Goal: Task Accomplishment & Management: Manage account settings

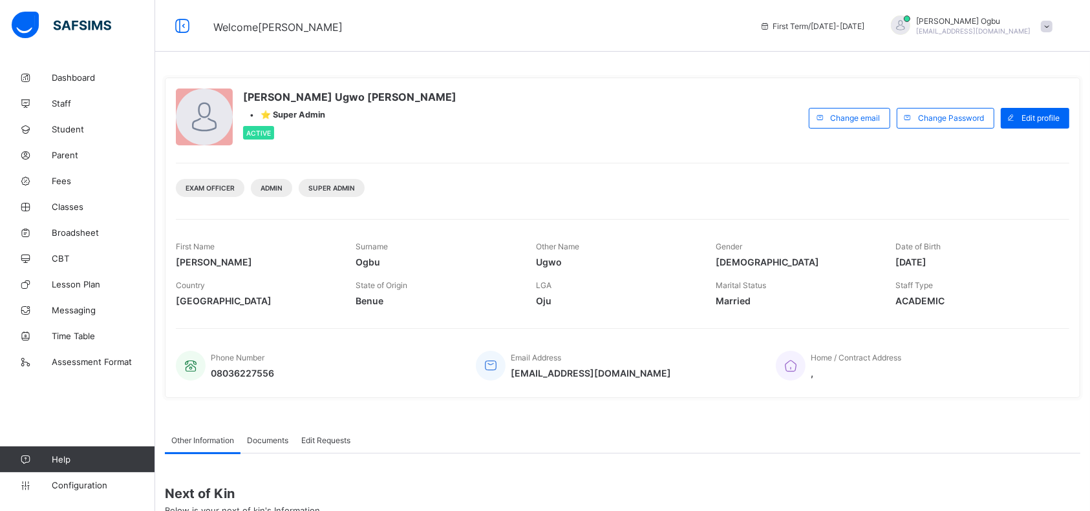
click at [67, 211] on span "Classes" at bounding box center [103, 207] width 103 height 10
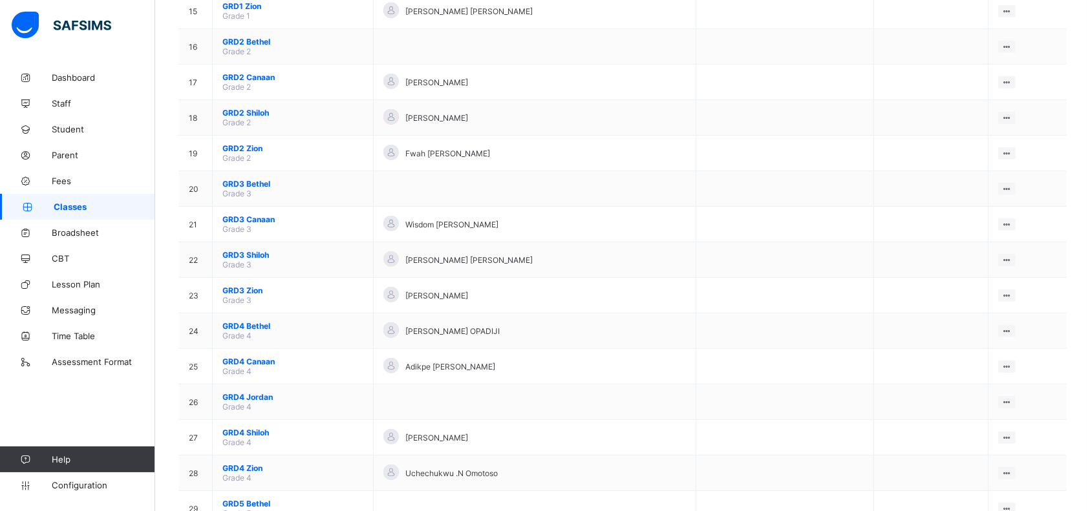
scroll to position [896, 0]
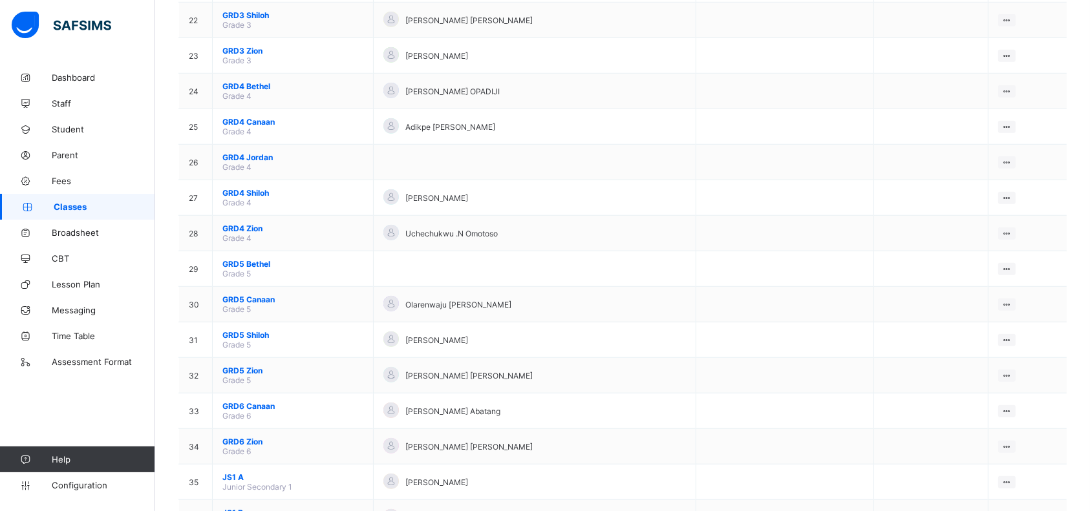
click at [235, 472] on span "JS1 A" at bounding box center [292, 477] width 141 height 10
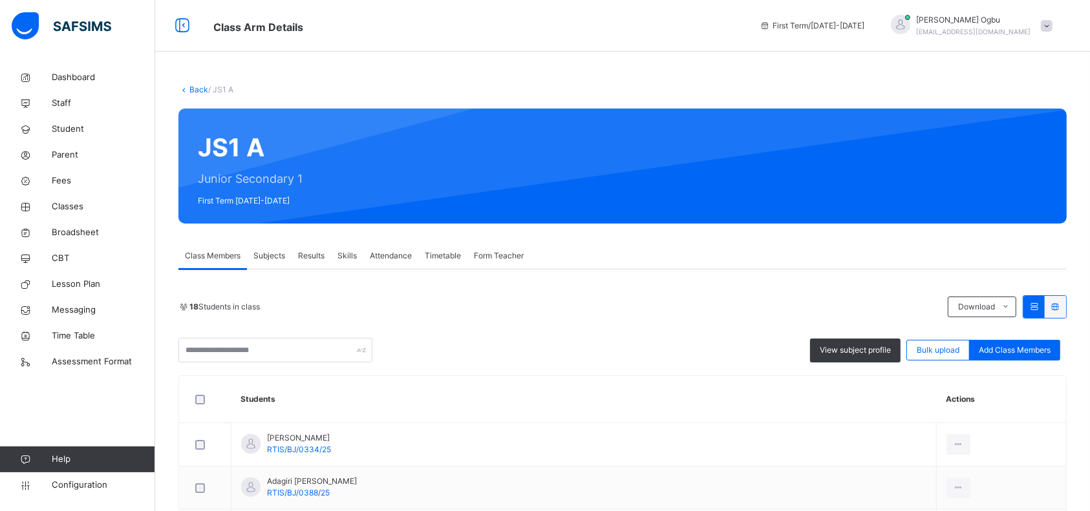
click at [1000, 356] on div "Add Class Members" at bounding box center [1014, 350] width 91 height 21
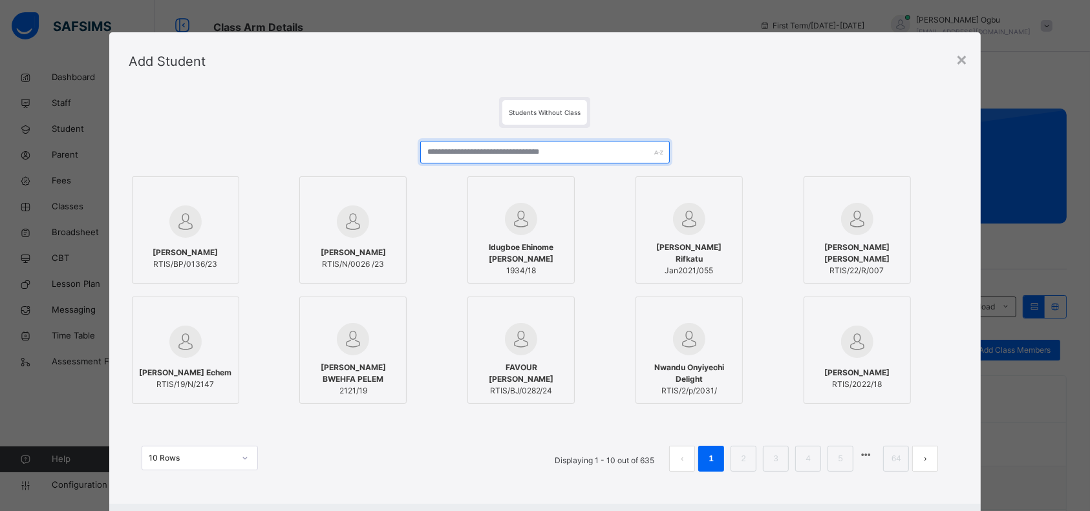
click at [520, 151] on input "text" at bounding box center [545, 152] width 250 height 23
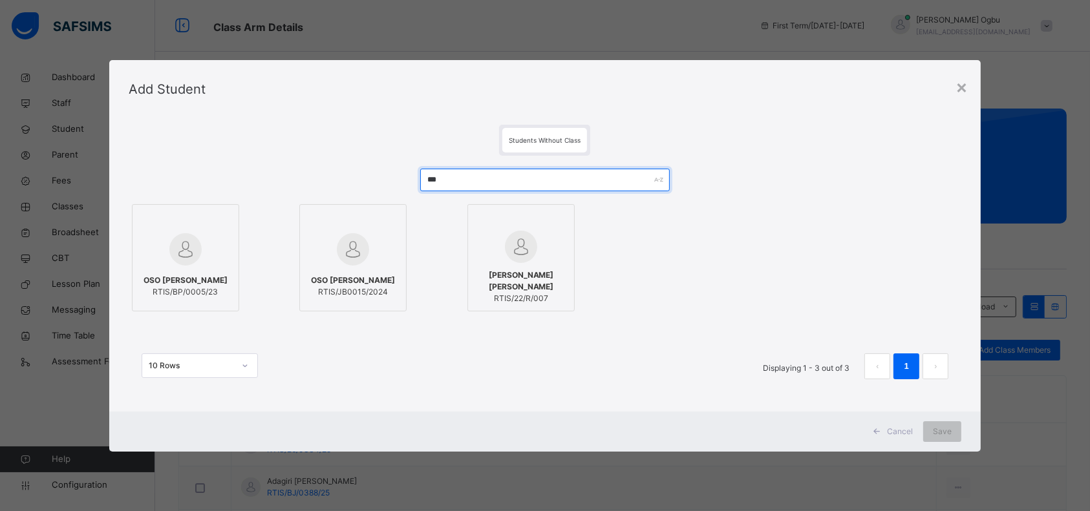
type input "***"
click at [157, 244] on div at bounding box center [185, 249] width 93 height 37
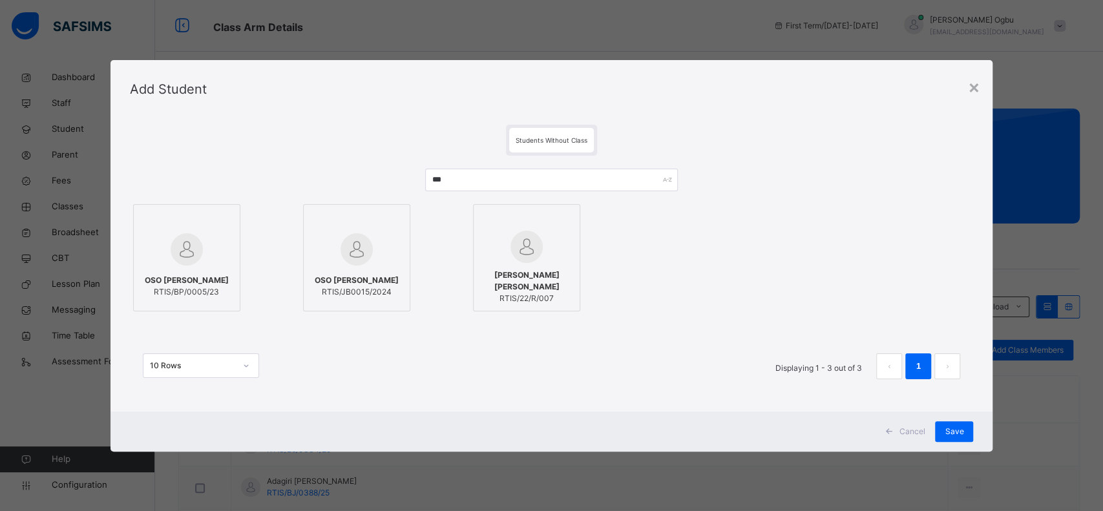
click at [956, 427] on span "Save" at bounding box center [954, 432] width 19 height 12
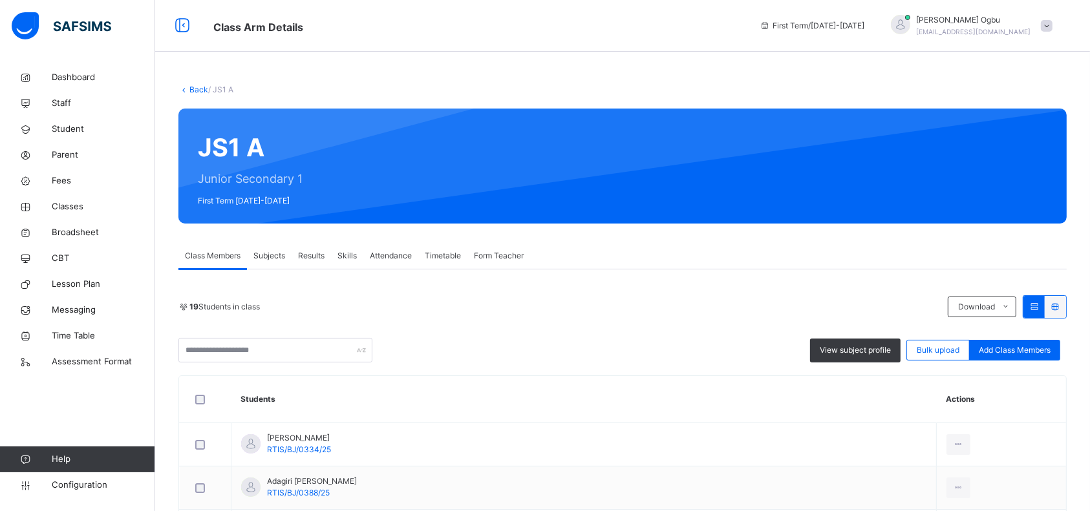
click at [69, 127] on span "Student" at bounding box center [103, 129] width 103 height 13
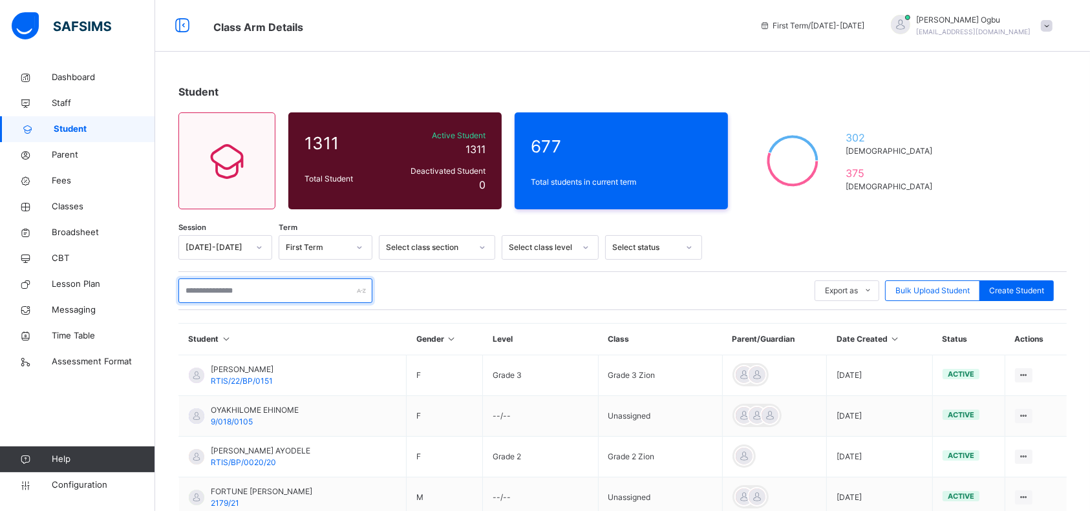
click at [295, 290] on input "text" at bounding box center [275, 291] width 194 height 25
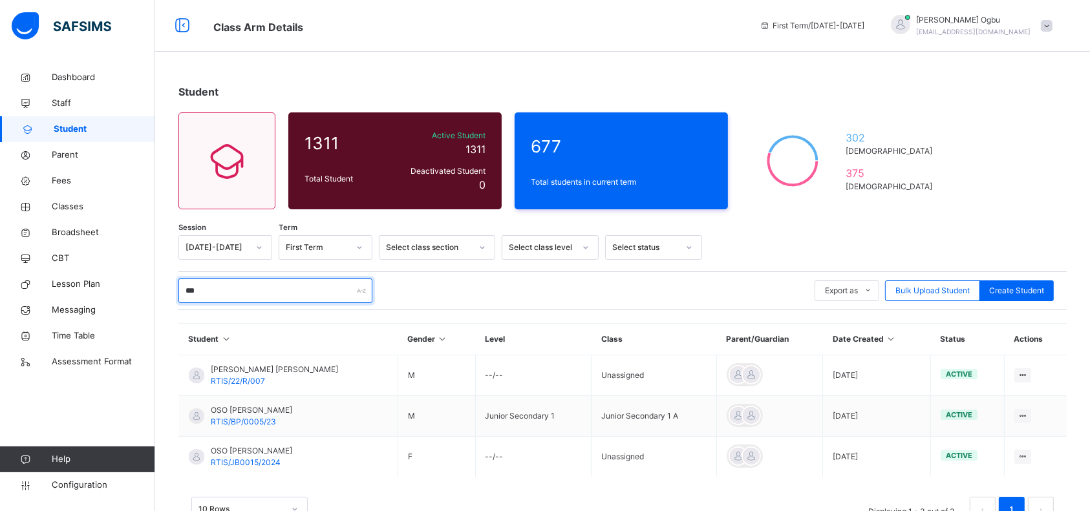
type input "***"
click at [255, 417] on span "RTIS/BP/0005/23" at bounding box center [243, 422] width 65 height 10
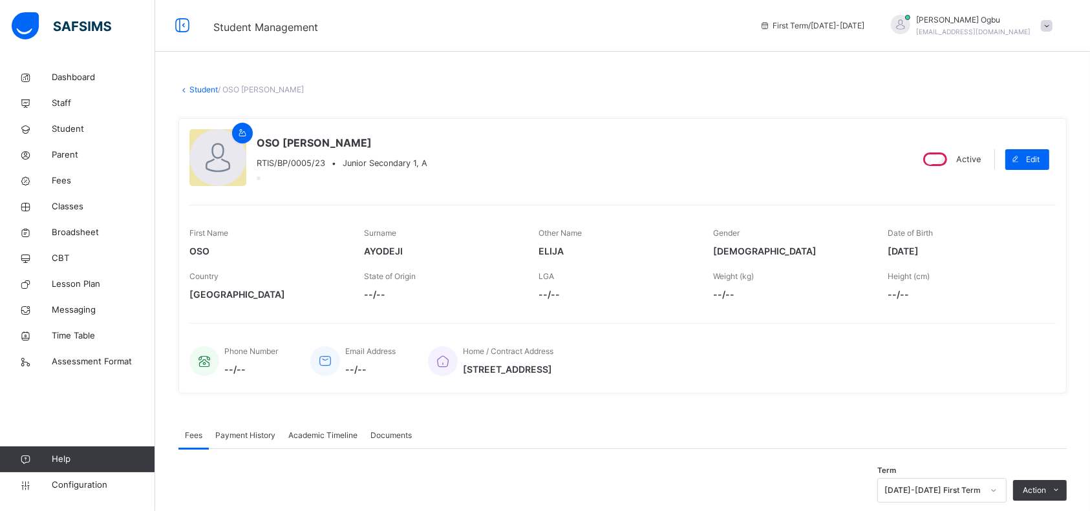
click at [1039, 158] on span "Edit" at bounding box center [1033, 160] width 14 height 12
select select "**"
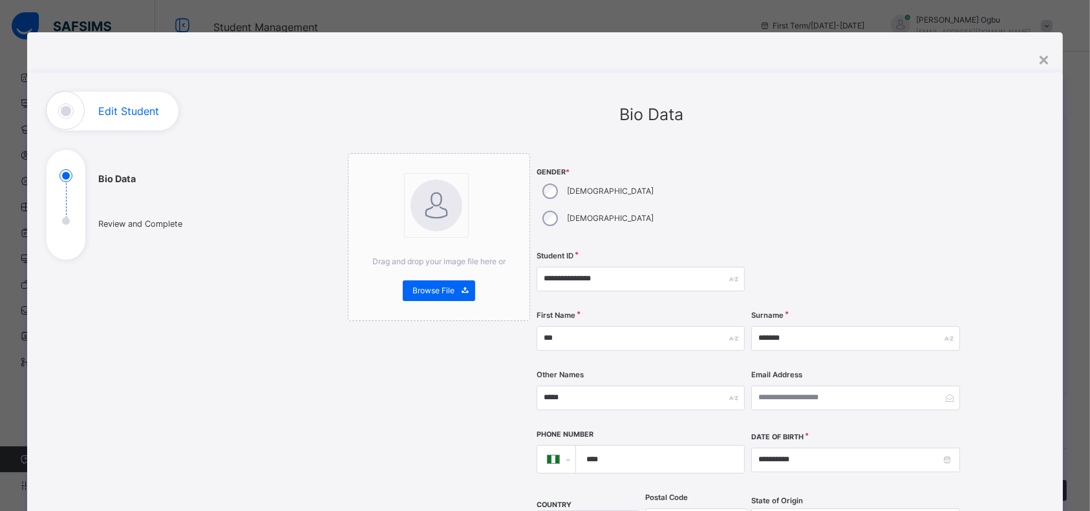
click at [782, 184] on div at bounding box center [855, 199] width 208 height 93
drag, startPoint x: 610, startPoint y: 255, endPoint x: 508, endPoint y: 255, distance: 102.1
paste input "text"
type input "**********"
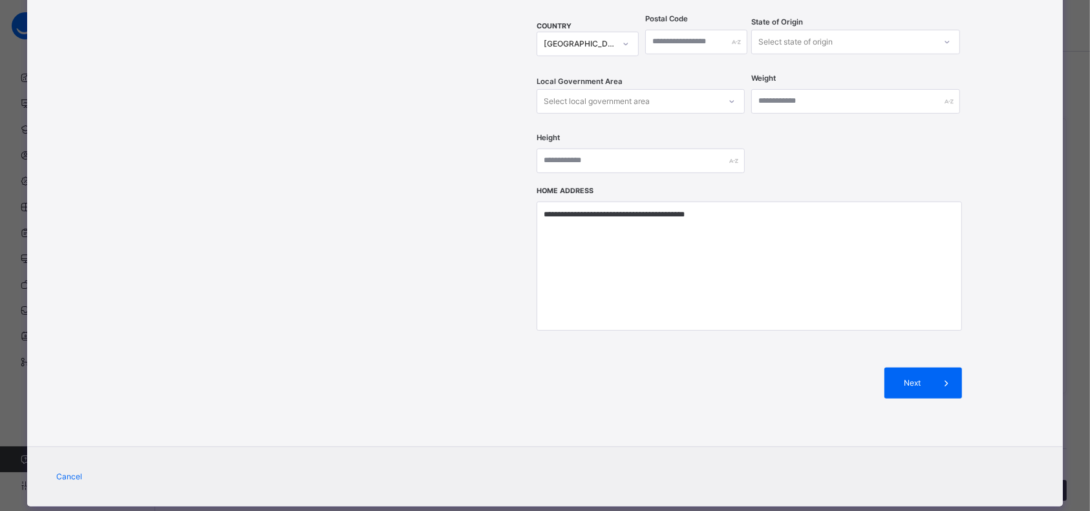
click at [921, 368] on div "Next" at bounding box center [923, 383] width 78 height 31
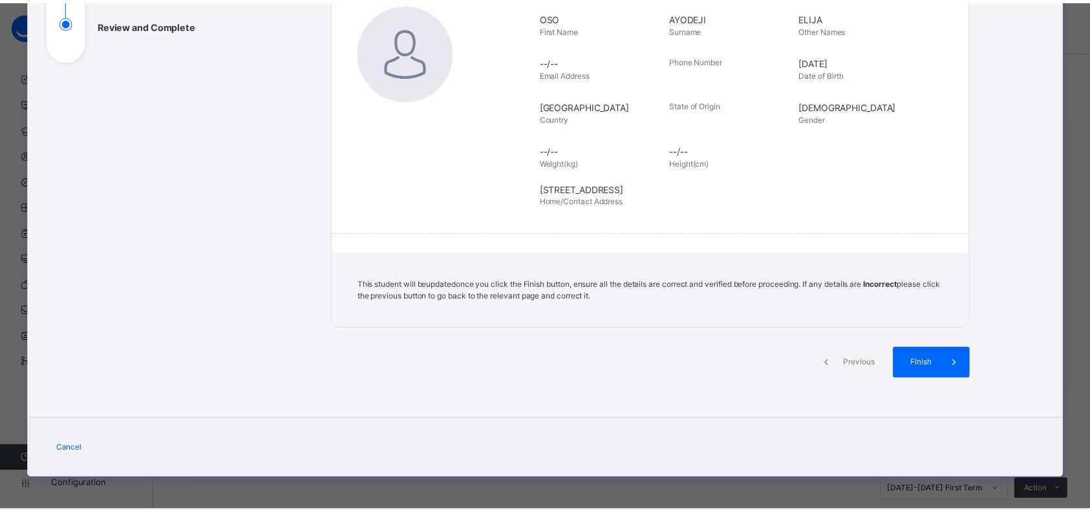
scroll to position [199, 0]
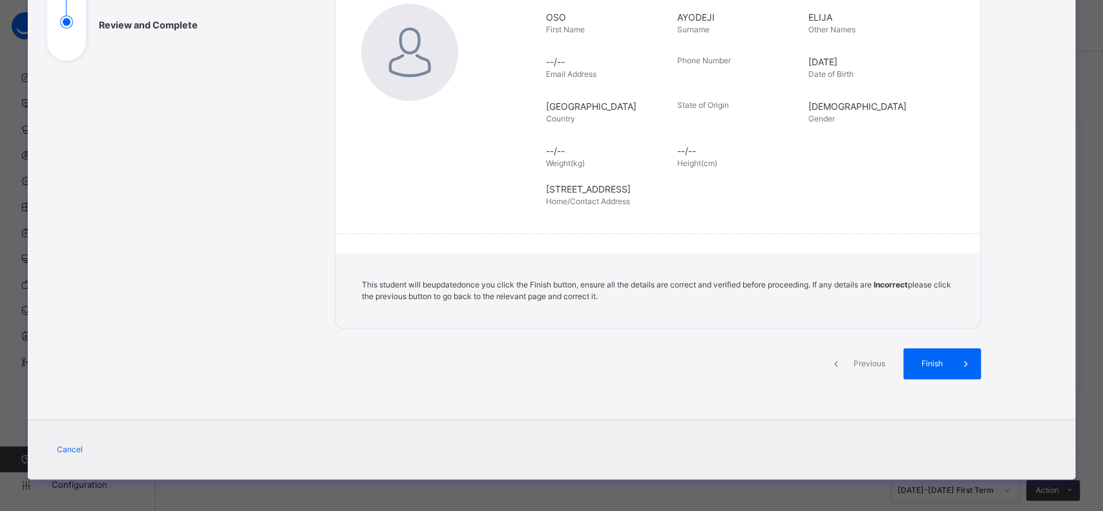
click at [958, 360] on icon at bounding box center [965, 364] width 14 height 16
click at [946, 366] on span "Finish" at bounding box center [931, 364] width 37 height 12
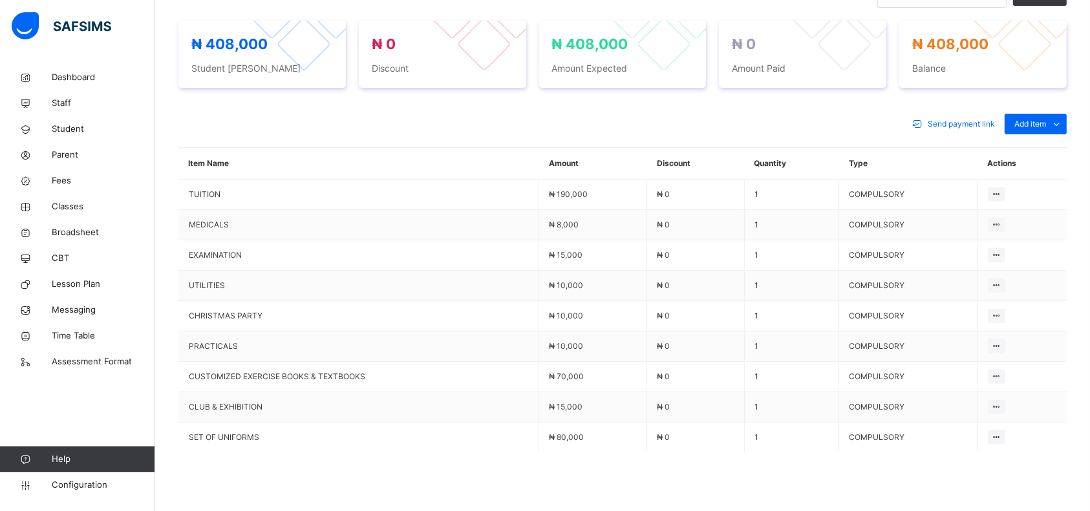
scroll to position [571, 0]
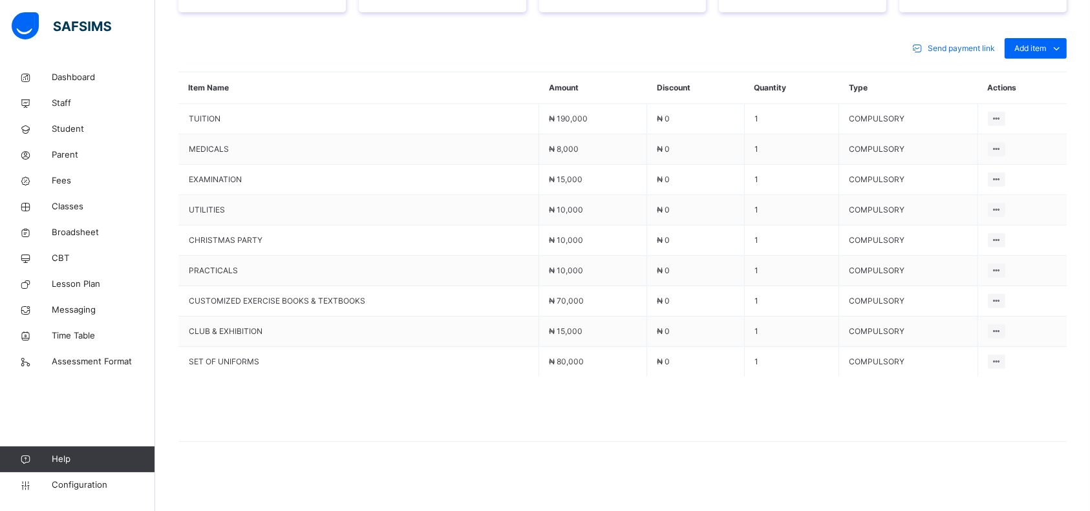
click at [707, 42] on div "Send payment link Add item Optional items Special bill" at bounding box center [622, 48] width 888 height 21
click at [60, 129] on span "Student" at bounding box center [103, 129] width 103 height 13
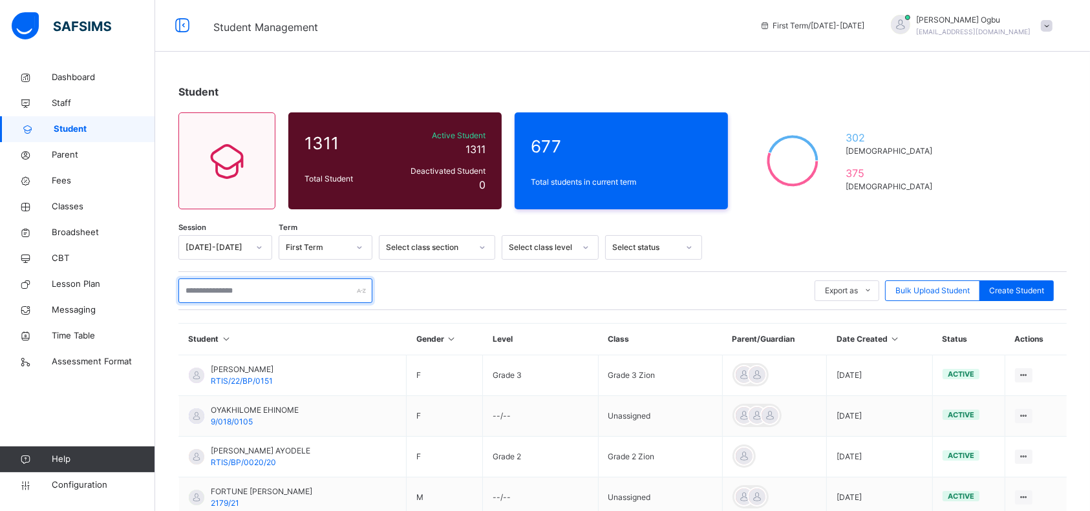
click at [255, 293] on input "text" at bounding box center [275, 291] width 194 height 25
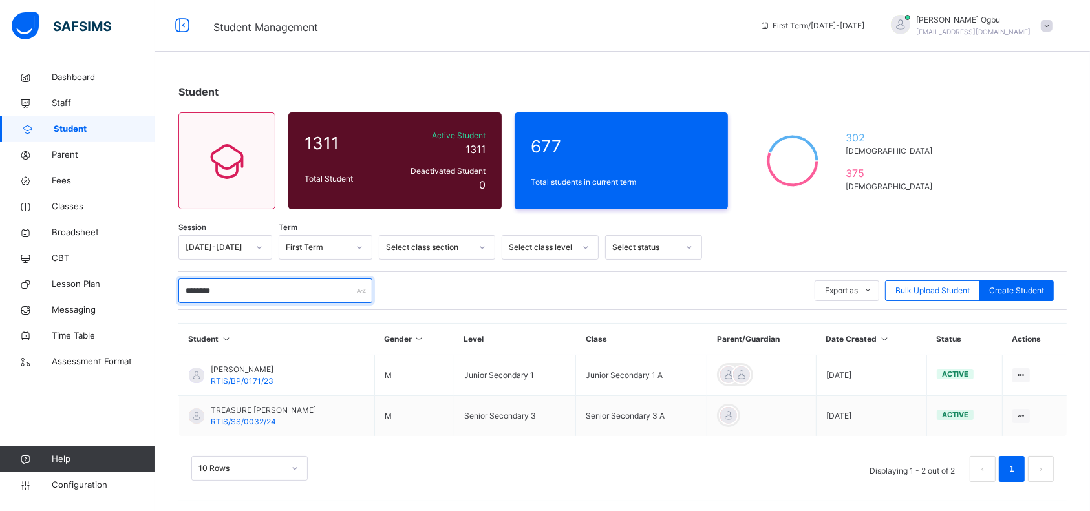
type input "********"
click at [248, 374] on span "[PERSON_NAME]" at bounding box center [242, 370] width 63 height 12
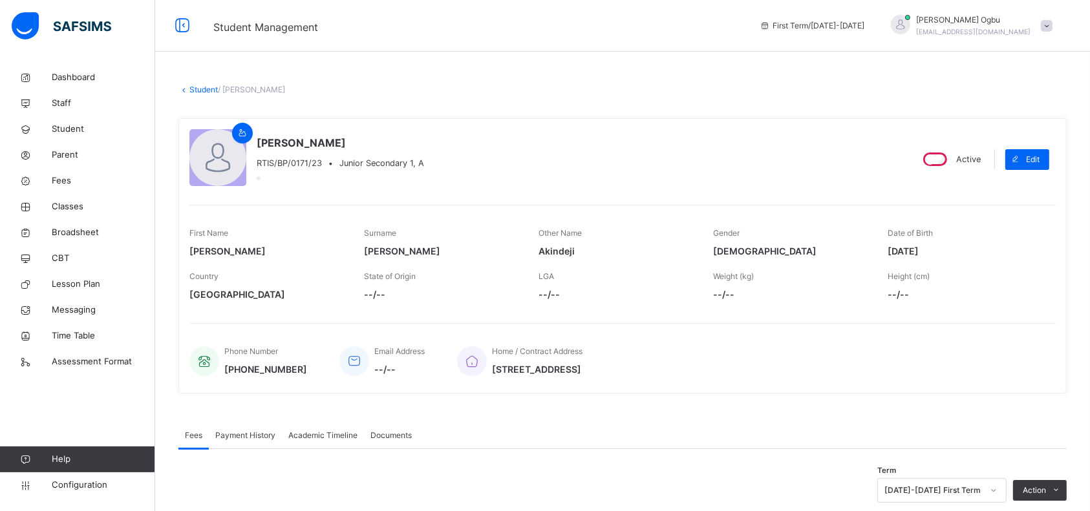
click at [730, 152] on div "[PERSON_NAME] RTIS/BP/0171/23 • Junior Secondary 1, A" at bounding box center [544, 159] width 711 height 60
click at [773, 156] on div "[PERSON_NAME] RTIS/BP/0171/23 • Junior Secondary 1, A" at bounding box center [544, 159] width 711 height 60
click at [1020, 154] on icon at bounding box center [1016, 159] width 10 height 10
select select "**"
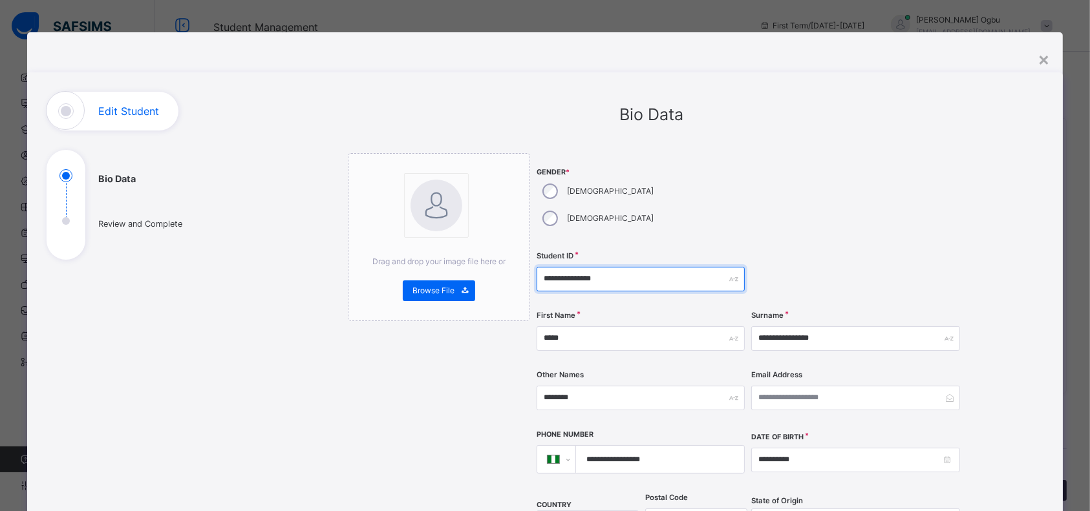
drag, startPoint x: 604, startPoint y: 251, endPoint x: 488, endPoint y: 242, distance: 116.0
paste input "text"
type input "**********"
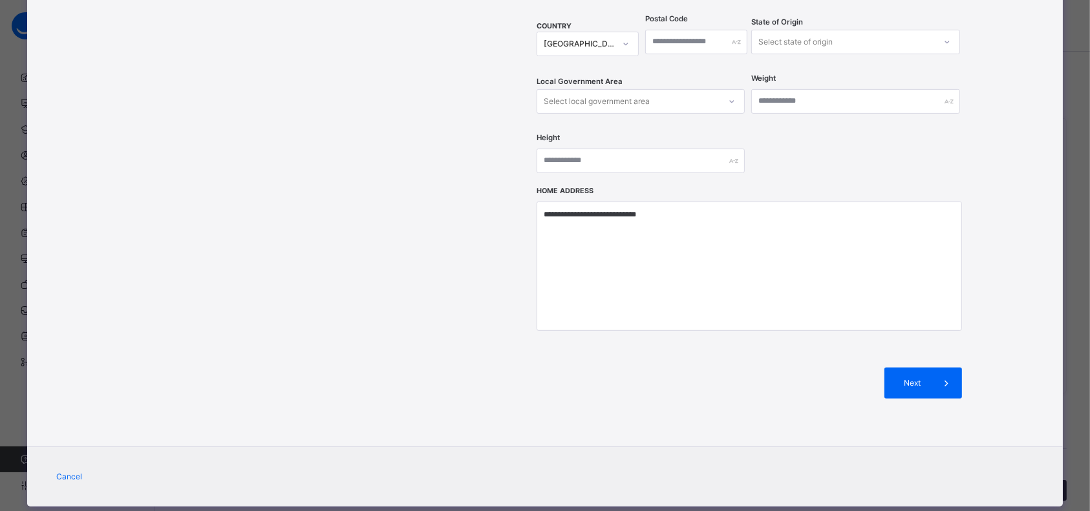
click at [931, 368] on span at bounding box center [946, 383] width 31 height 31
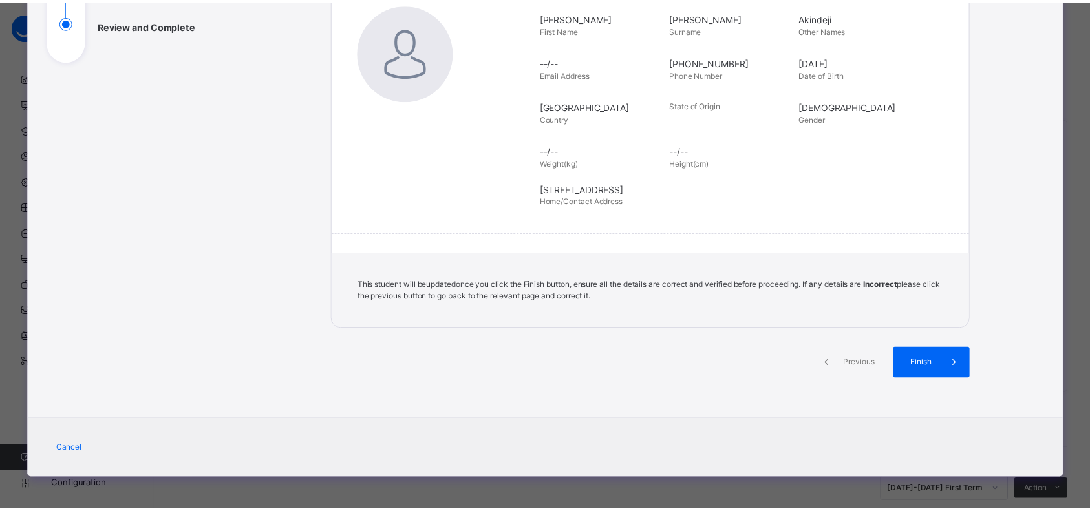
scroll to position [199, 0]
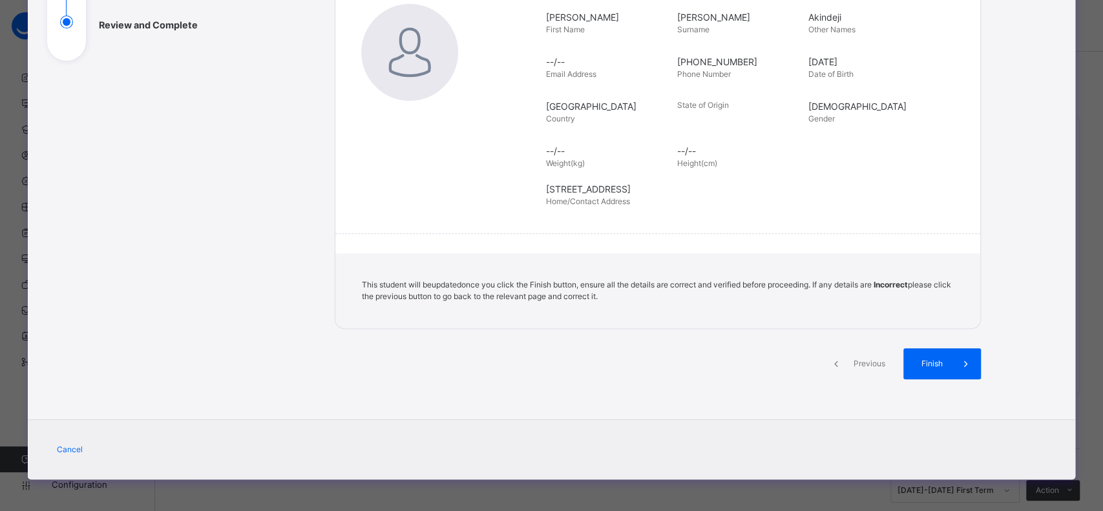
click at [936, 371] on div "Finish" at bounding box center [942, 363] width 78 height 31
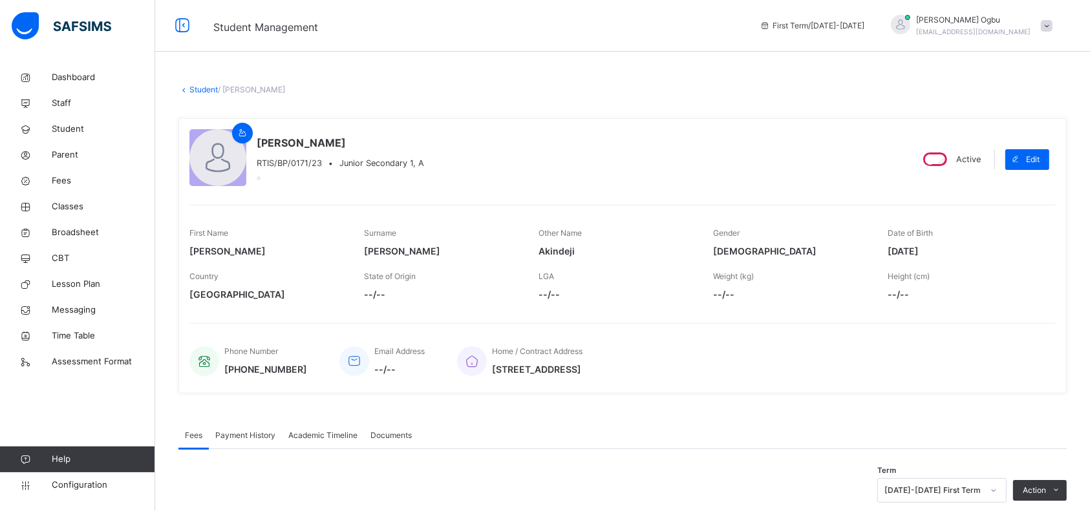
click at [797, 288] on span "--/--" at bounding box center [790, 295] width 155 height 14
click at [197, 93] on link "Student" at bounding box center [203, 90] width 28 height 10
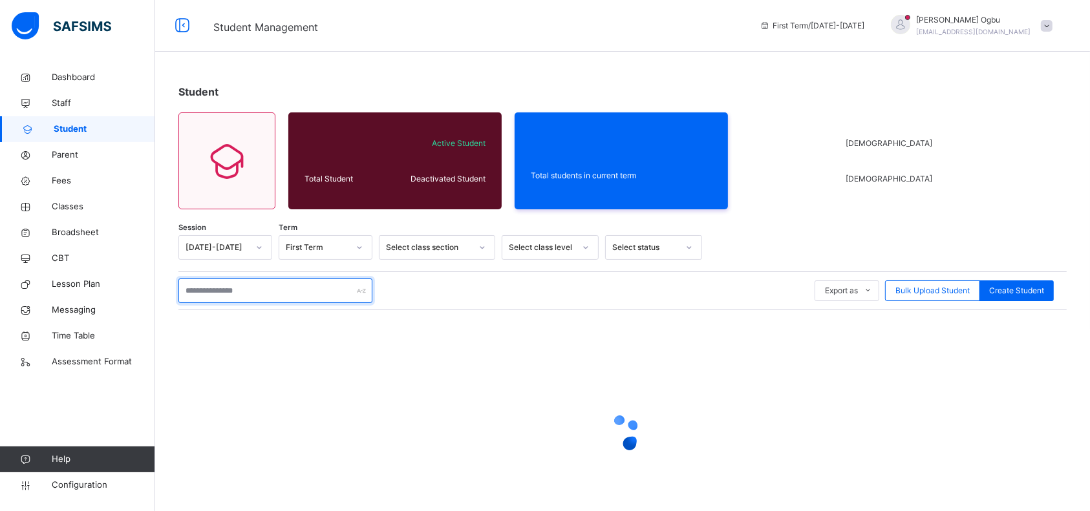
click at [229, 292] on input "text" at bounding box center [275, 291] width 194 height 25
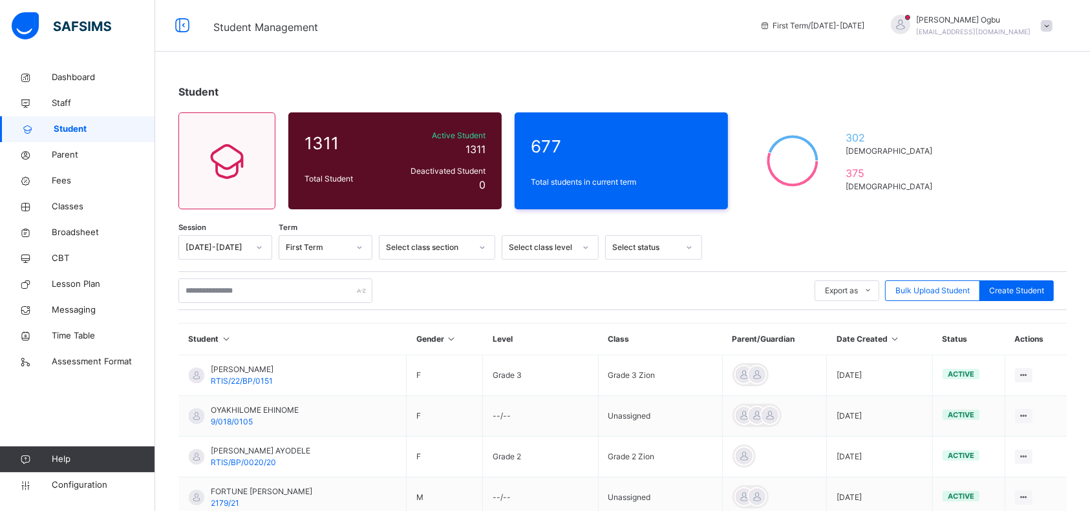
click at [377, 21] on span "Student Management" at bounding box center [476, 26] width 527 height 21
click at [237, 294] on input "text" at bounding box center [275, 291] width 194 height 25
click at [215, 294] on input "text" at bounding box center [275, 291] width 194 height 25
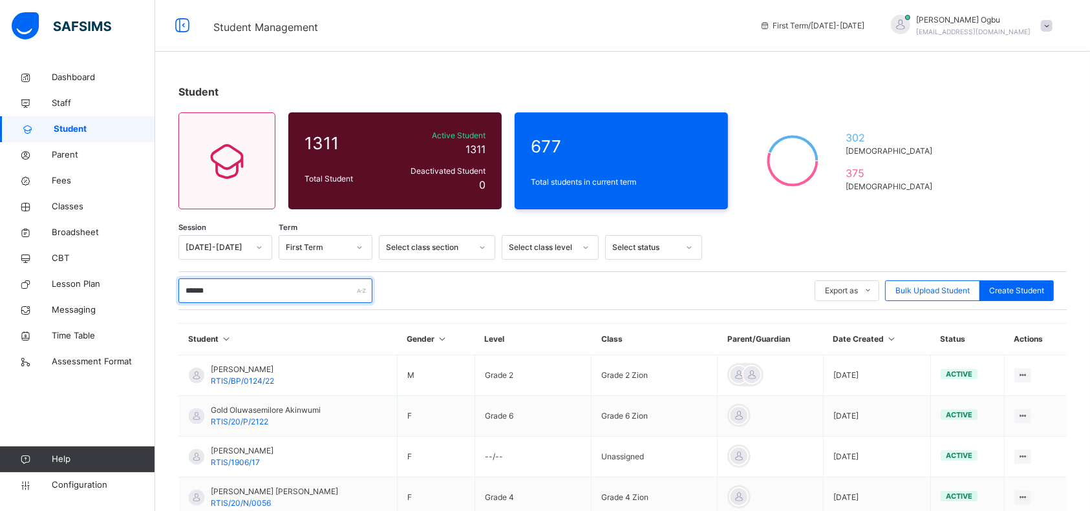
click at [308, 293] on input "******" at bounding box center [275, 291] width 194 height 25
type input "*****"
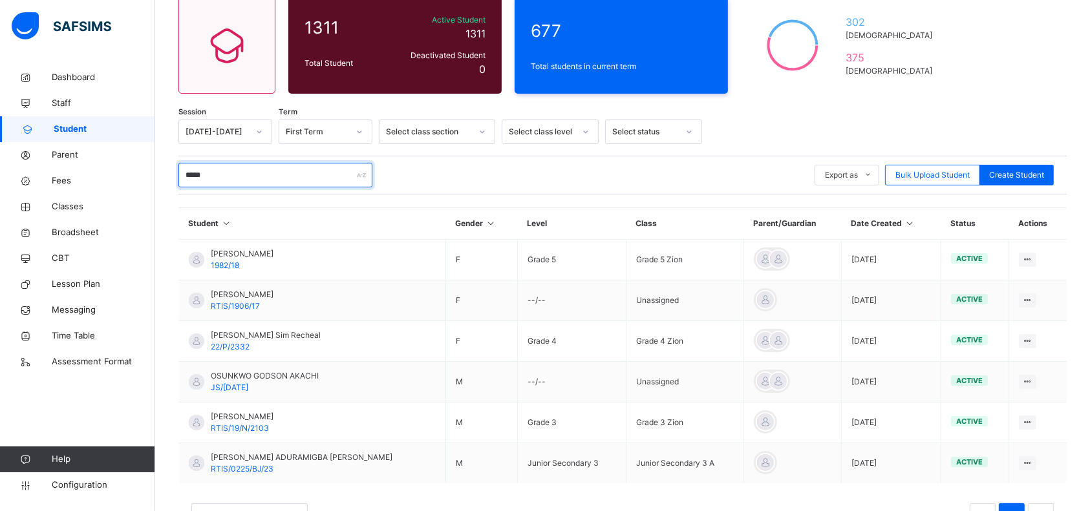
scroll to position [119, 0]
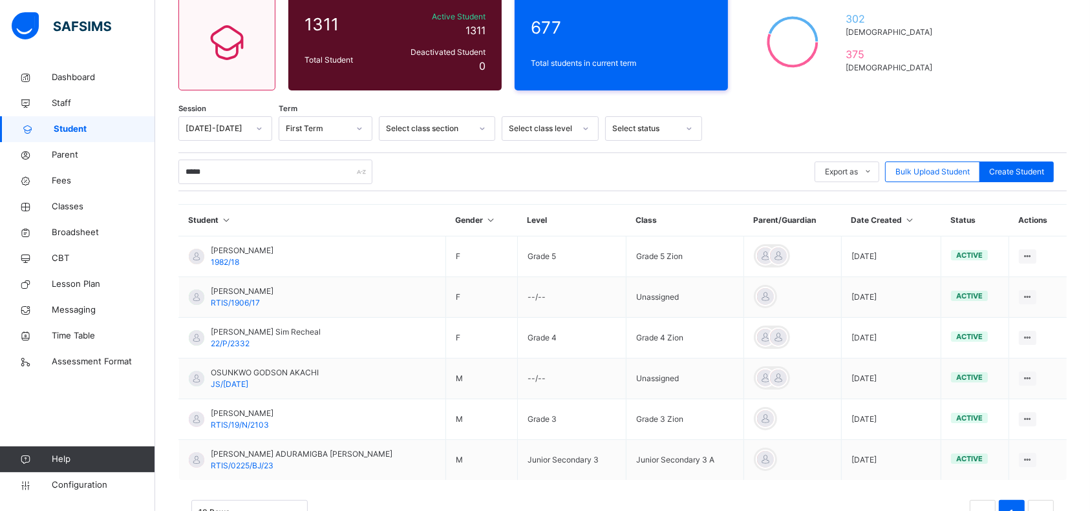
click at [280, 461] on div "[PERSON_NAME] [PERSON_NAME] RTIS/0225/BJ/23" at bounding box center [302, 460] width 182 height 23
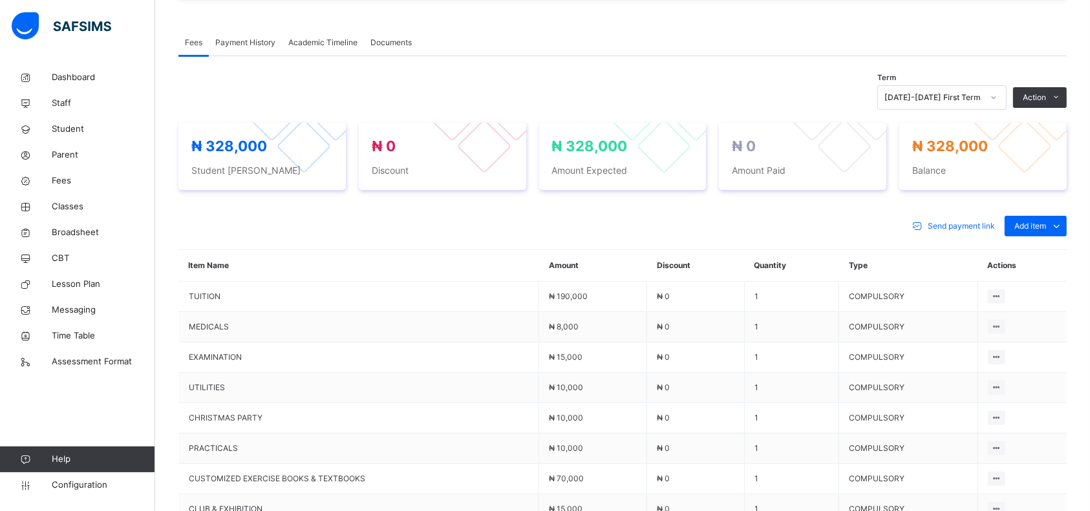
scroll to position [394, 0]
click at [1046, 219] on span "Add item" at bounding box center [1030, 225] width 32 height 12
click at [0, 0] on div "Optional items" at bounding box center [0, 0] width 0 height 0
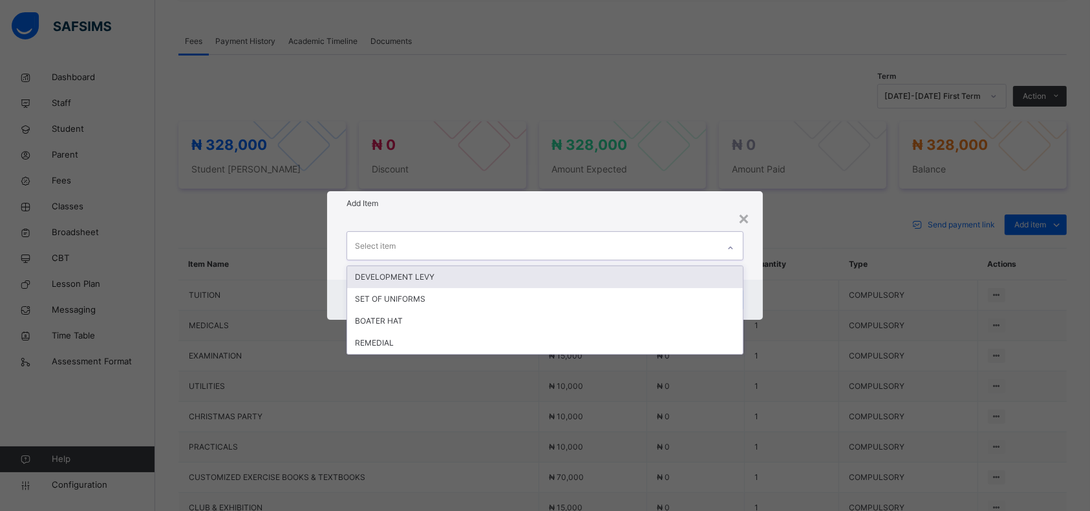
click at [390, 352] on div "REMEDIAL" at bounding box center [545, 343] width 396 height 22
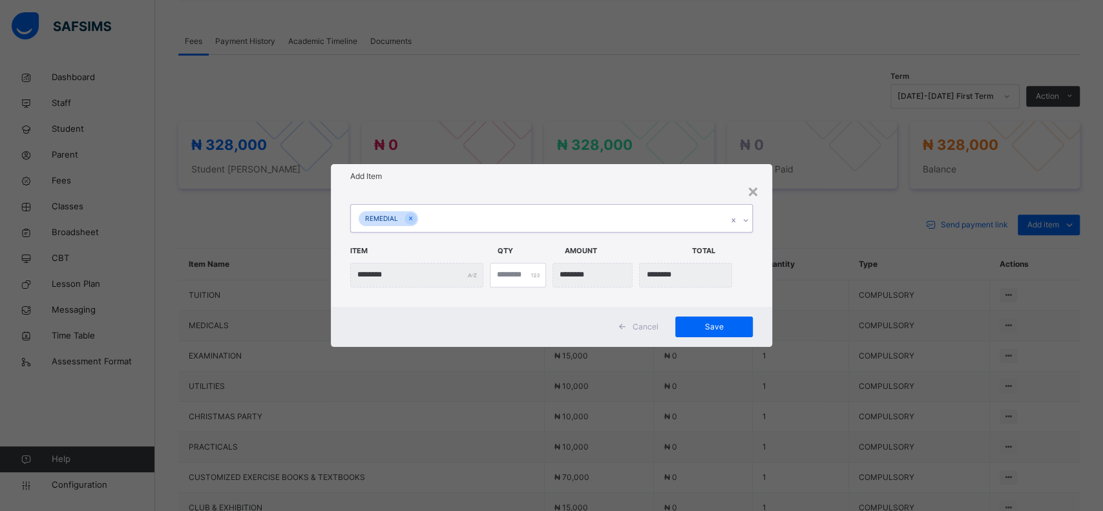
click at [717, 320] on div "Save" at bounding box center [714, 327] width 78 height 21
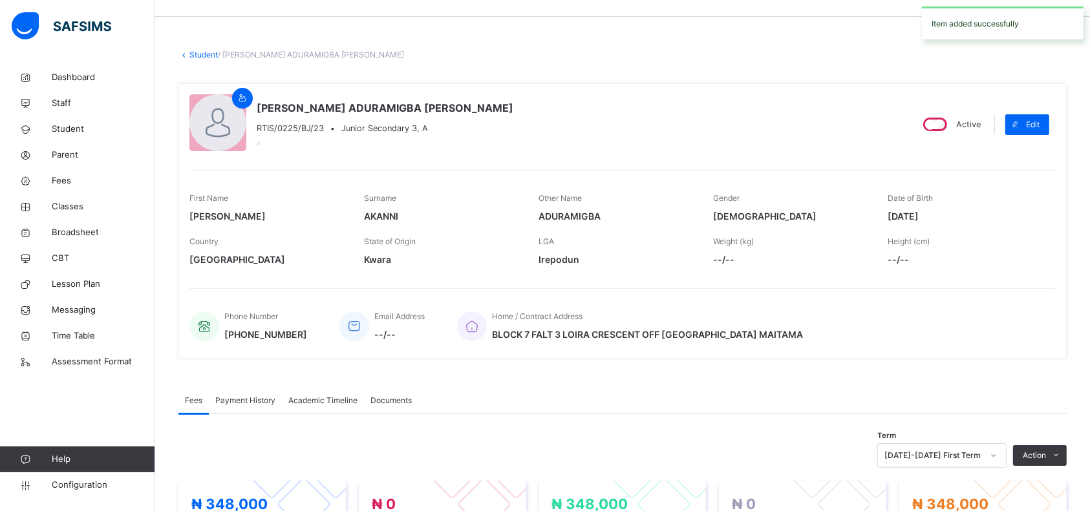
scroll to position [0, 0]
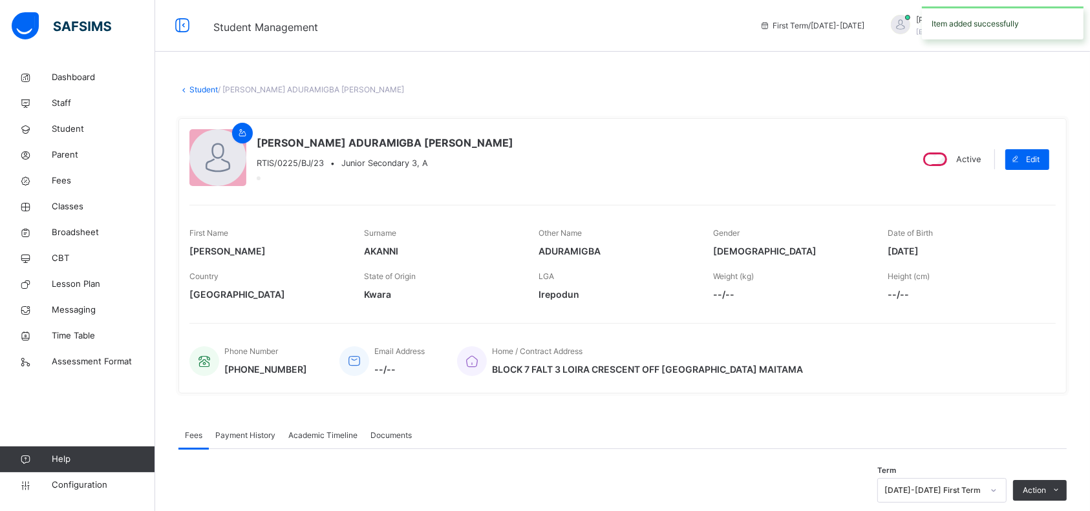
click at [206, 93] on link "Student" at bounding box center [203, 90] width 28 height 10
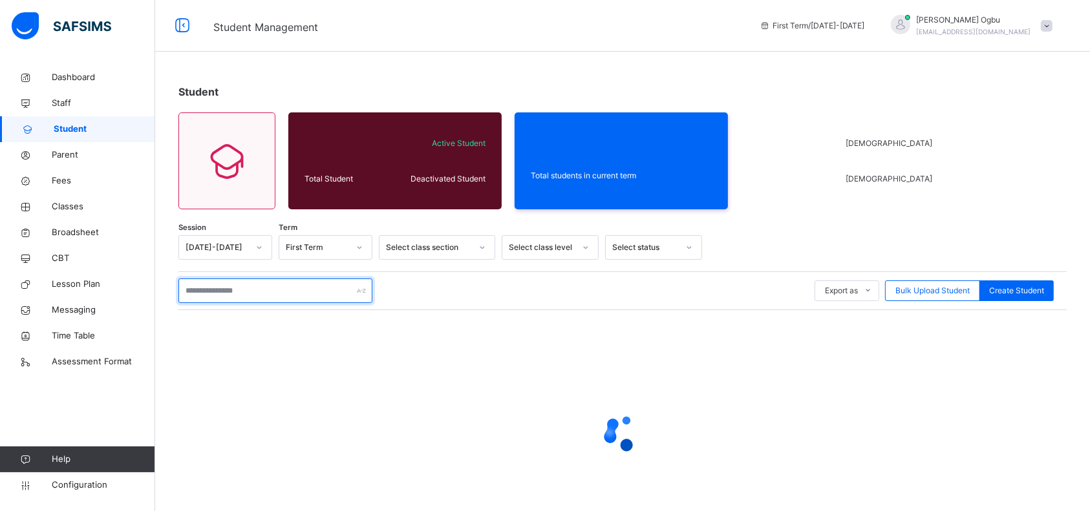
click at [289, 291] on input "text" at bounding box center [275, 291] width 194 height 25
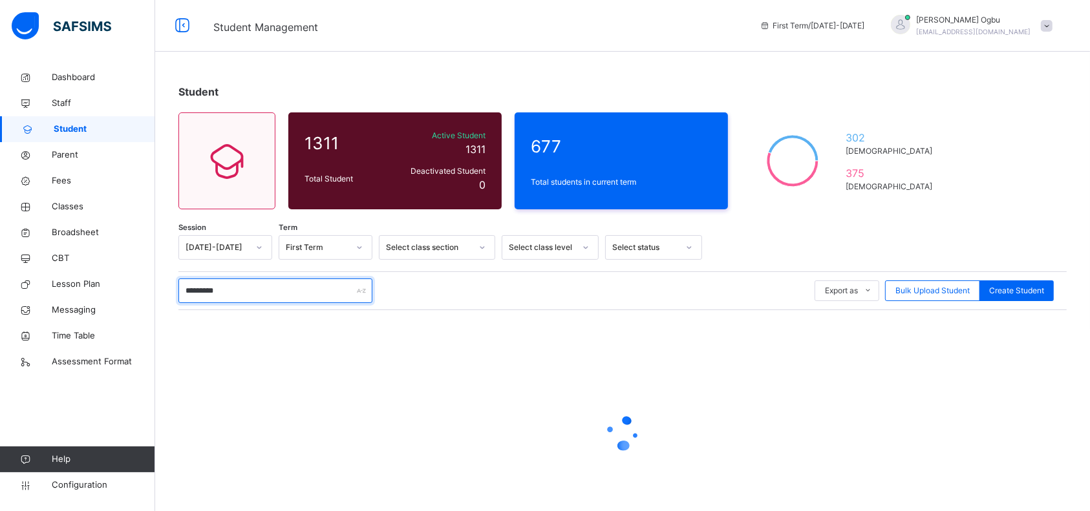
type input "**********"
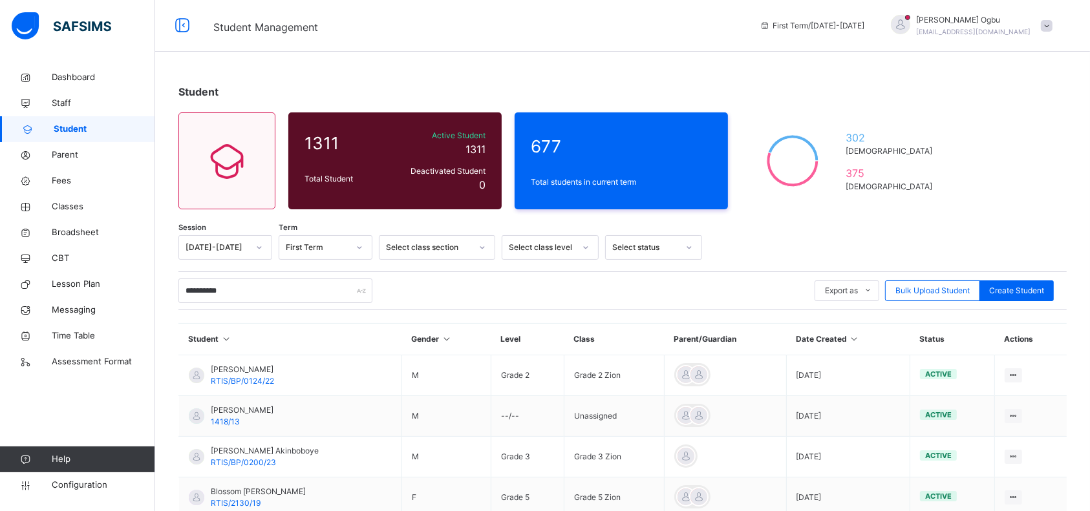
click at [260, 458] on span "RTIS/BP/0200/23" at bounding box center [243, 463] width 65 height 10
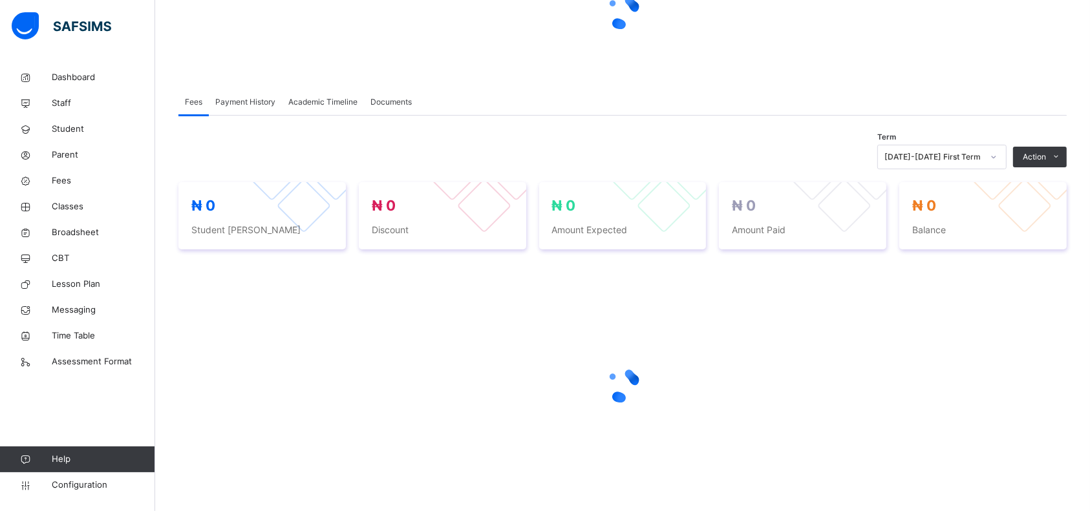
scroll to position [196, 0]
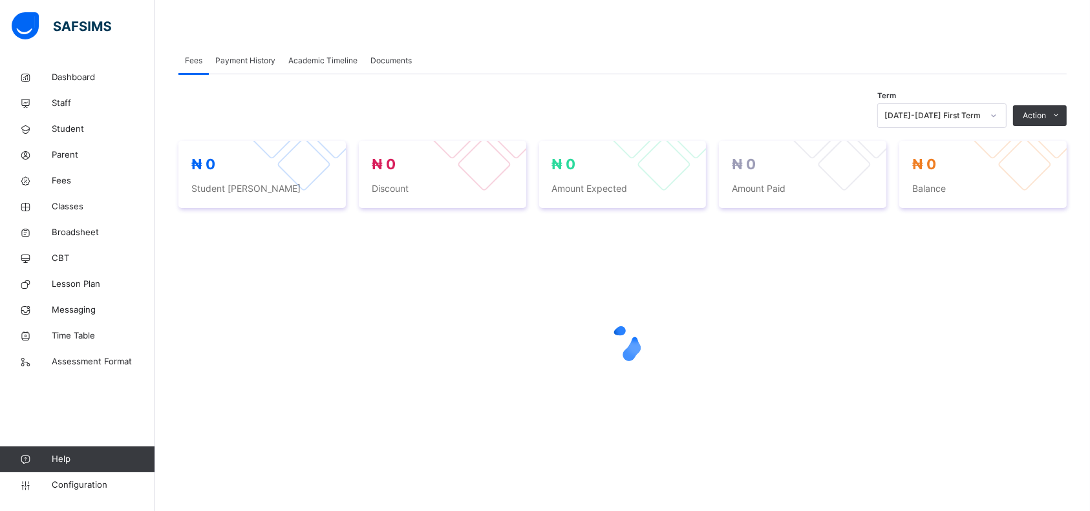
click at [408, 450] on div at bounding box center [622, 344] width 888 height 246
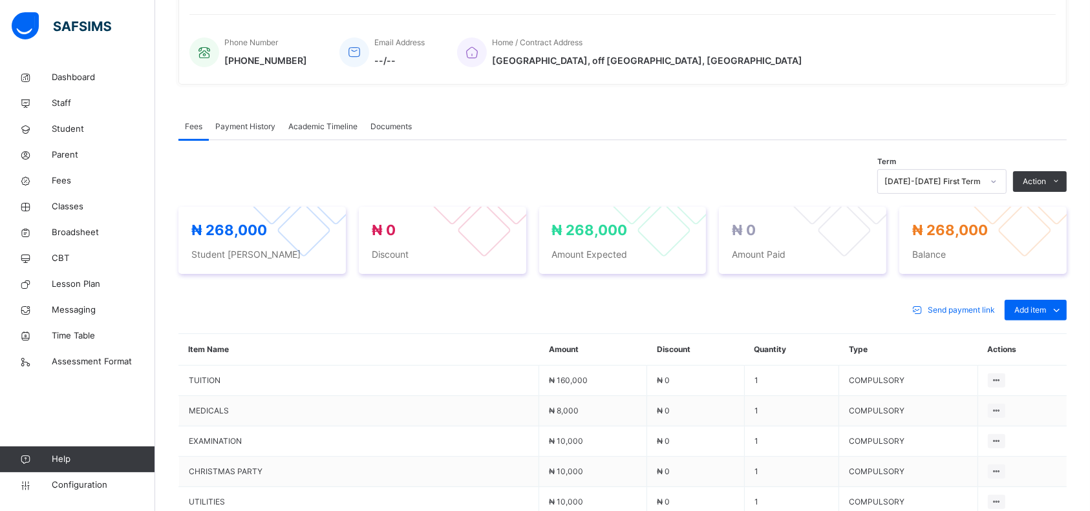
scroll to position [300, 0]
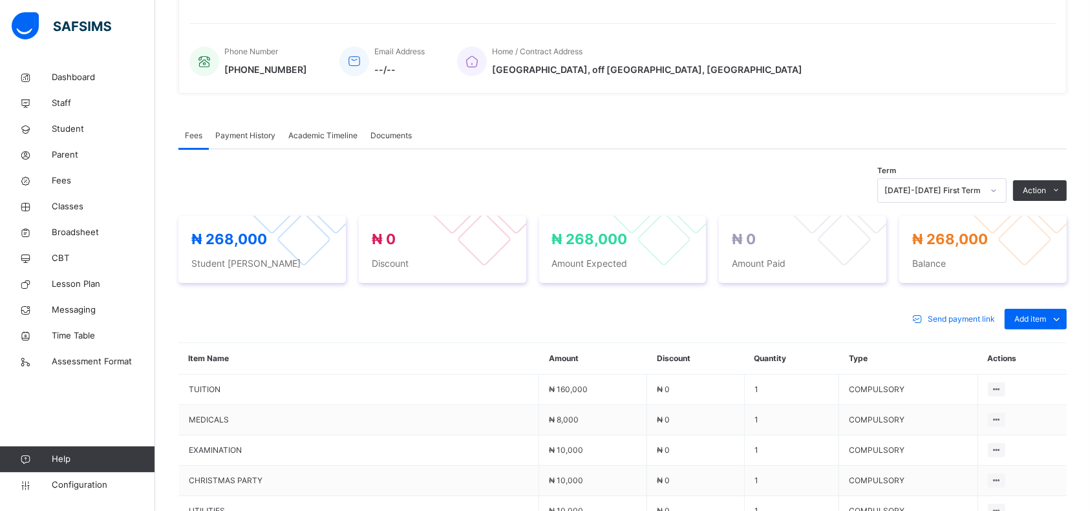
click at [1058, 310] on div "Add item" at bounding box center [1035, 319] width 62 height 21
click at [0, 0] on div "Optional items" at bounding box center [0, 0] width 0 height 0
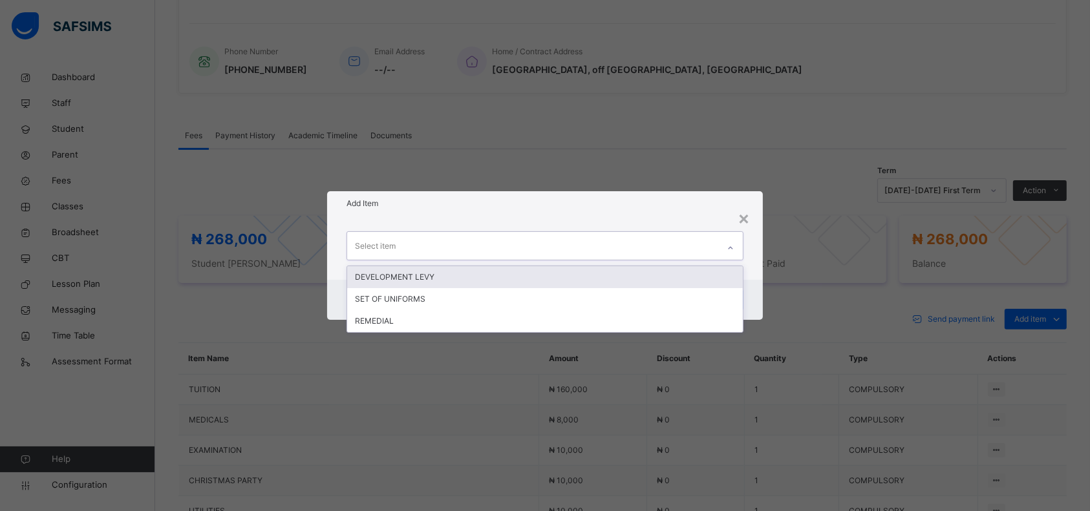
click at [498, 341] on div "× Add Item option DEVELOPMENT LEVY focused, 1 of 3. 3 results available. Use Up…" at bounding box center [545, 255] width 1090 height 511
click at [523, 326] on div "REMEDIAL" at bounding box center [545, 321] width 396 height 22
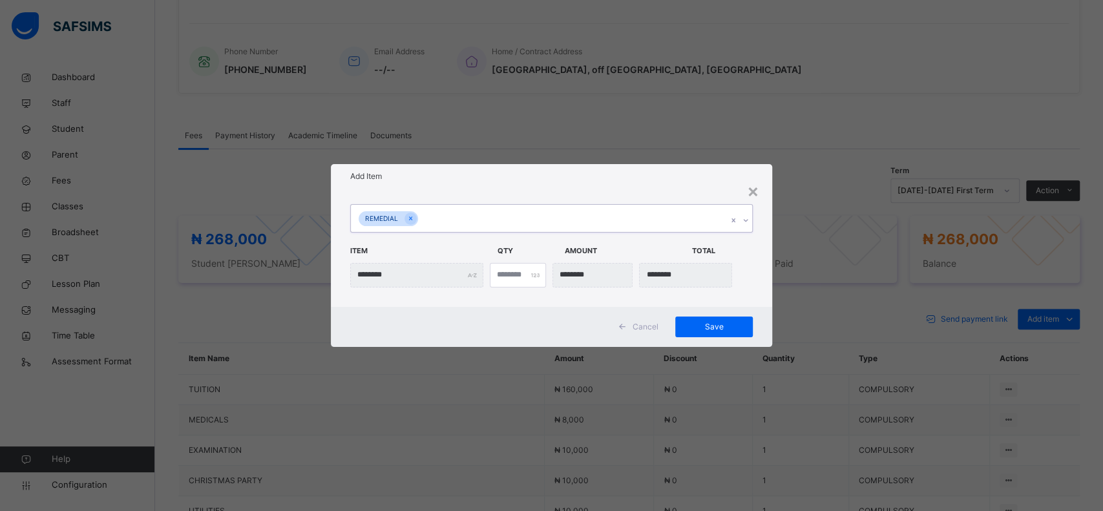
click at [688, 196] on div "option REMEDIAL, selected. 0 results available. Select is focused ,type to refi…" at bounding box center [551, 248] width 441 height 118
click at [712, 328] on span "Save" at bounding box center [714, 327] width 58 height 12
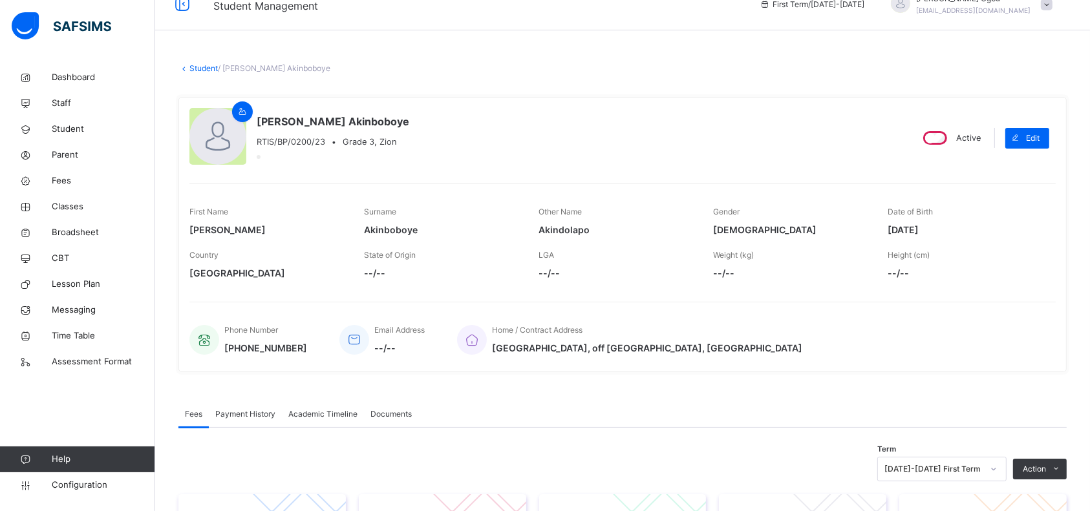
scroll to position [0, 0]
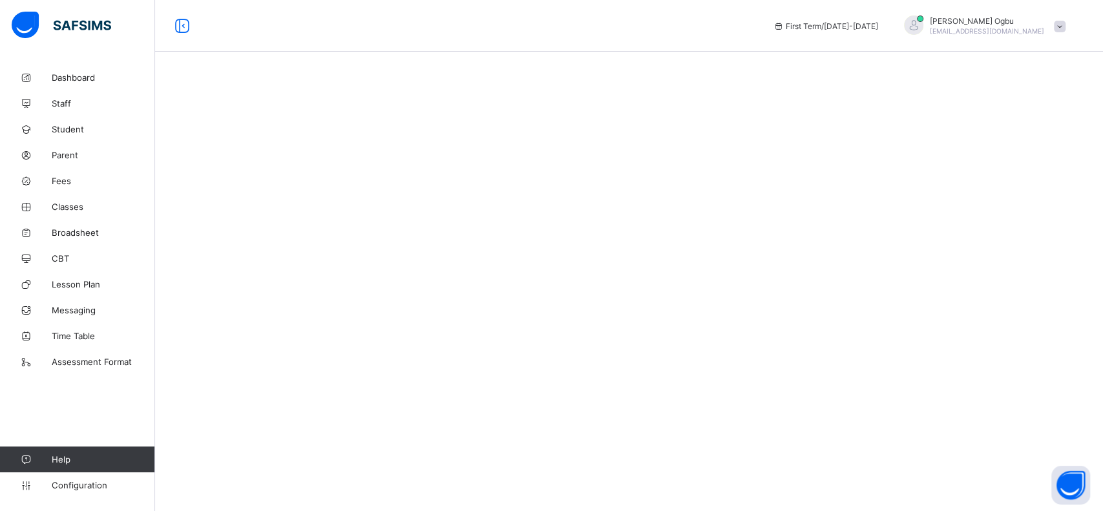
click at [57, 129] on span "Student" at bounding box center [103, 129] width 103 height 10
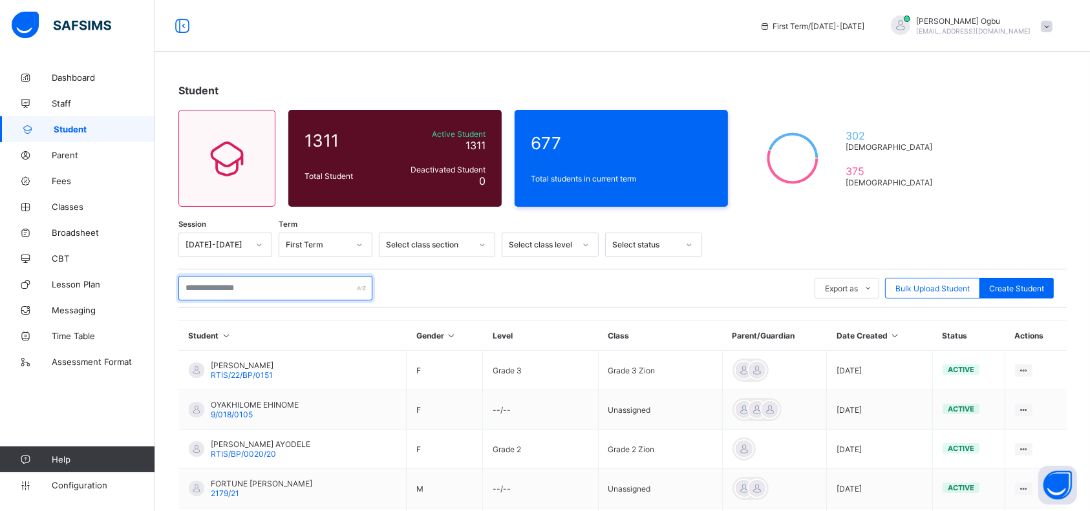
click at [273, 290] on input "text" at bounding box center [275, 288] width 194 height 25
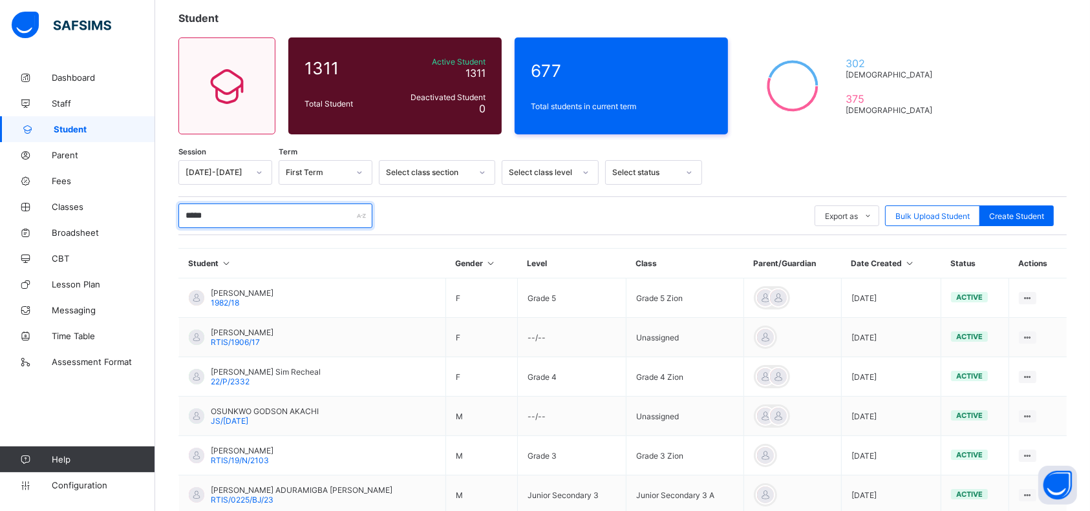
scroll to position [149, 0]
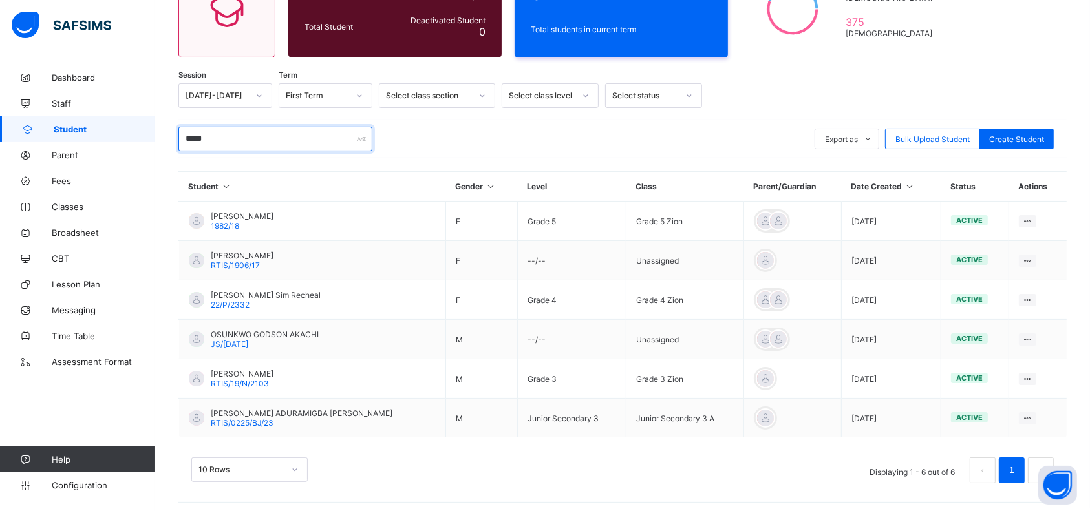
type input "*****"
click at [237, 414] on span "[PERSON_NAME] ADURAMIGBA [PERSON_NAME]" at bounding box center [302, 413] width 182 height 10
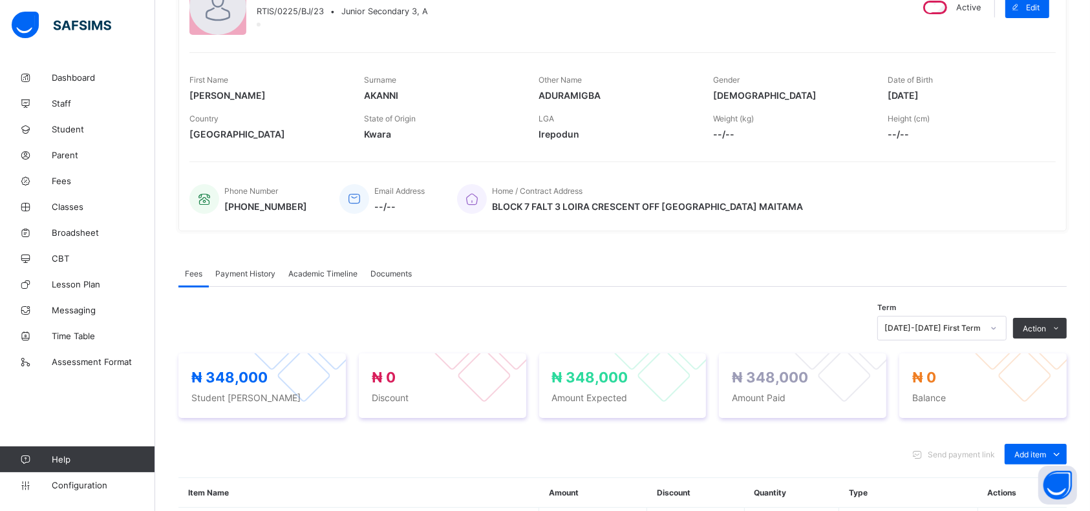
click at [238, 269] on span "Payment History" at bounding box center [245, 274] width 60 height 10
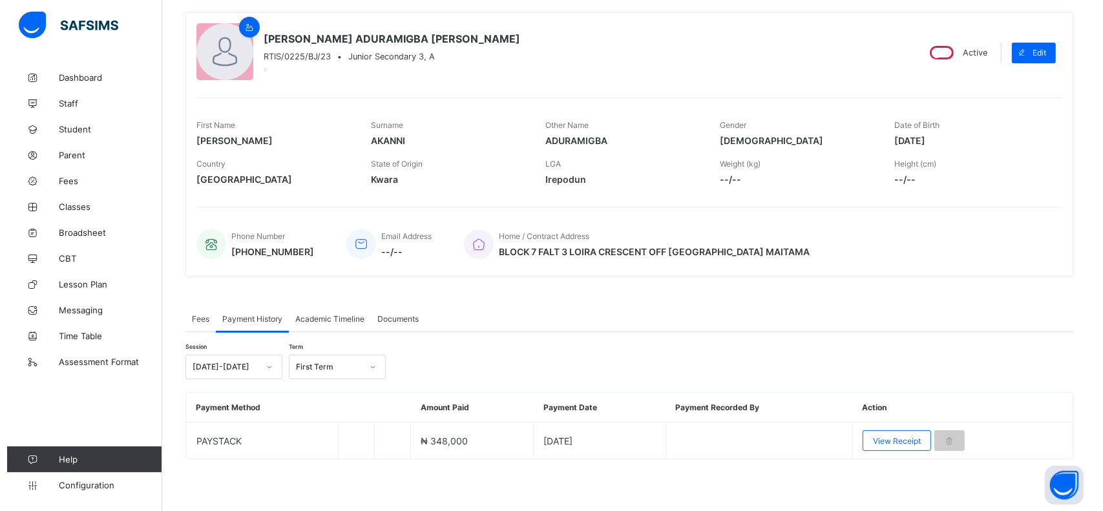
scroll to position [101, 0]
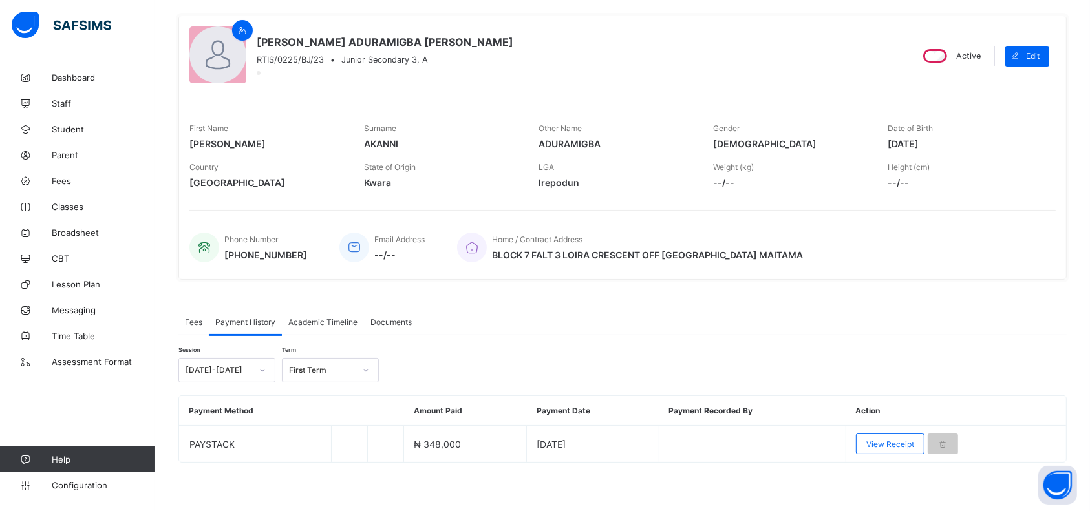
click at [893, 441] on span "View Receipt" at bounding box center [890, 444] width 48 height 10
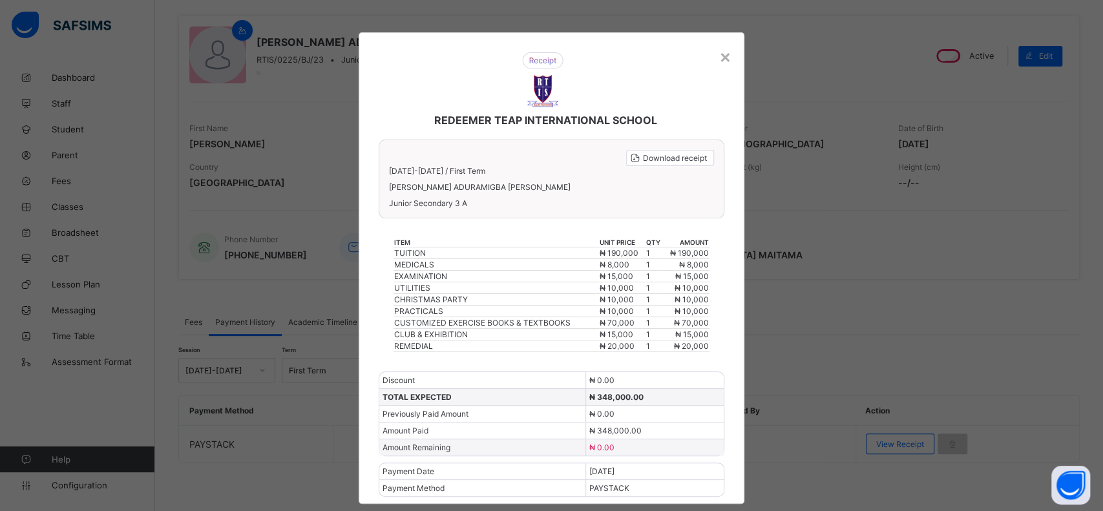
click at [672, 156] on span "Download receipt" at bounding box center [675, 158] width 64 height 10
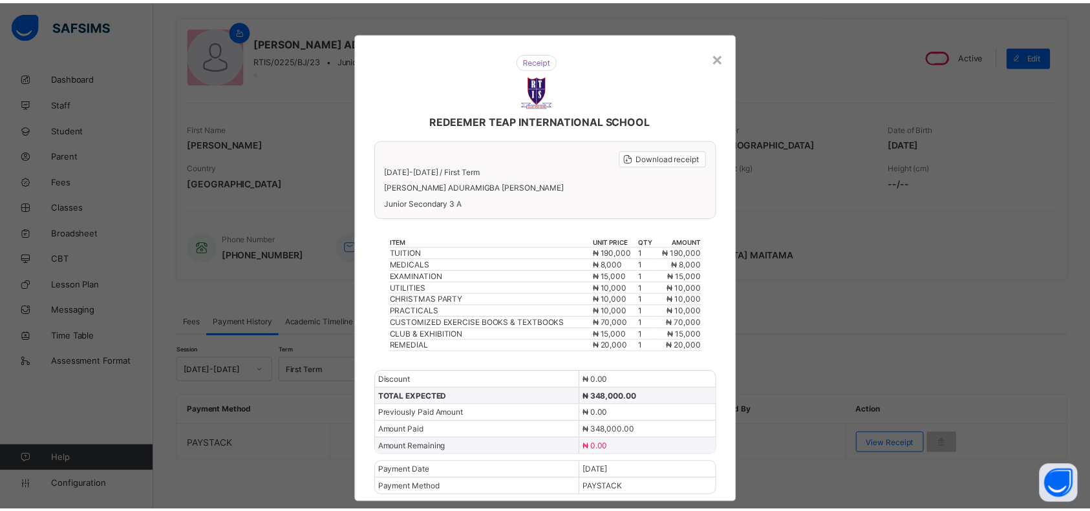
scroll to position [0, 0]
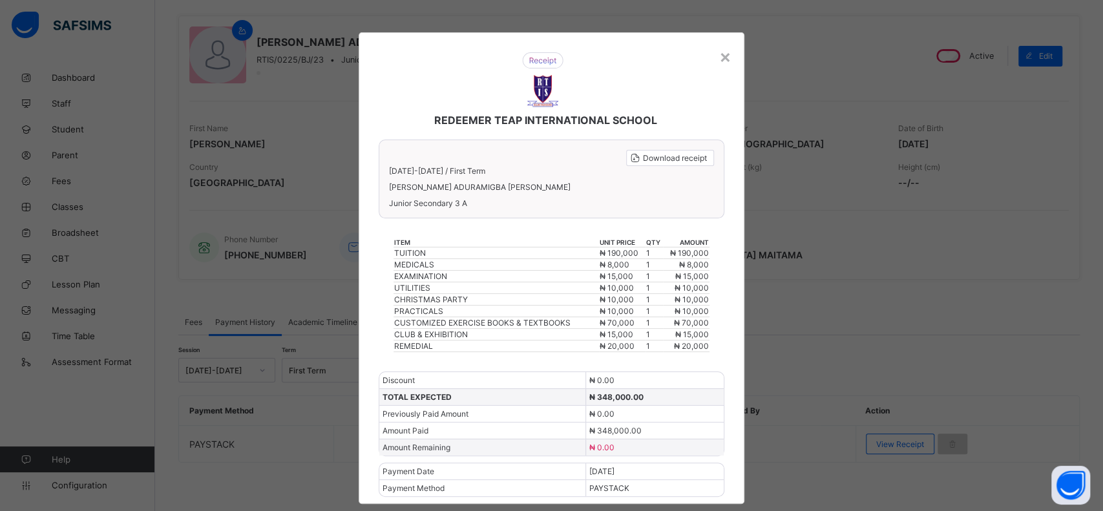
click at [721, 54] on div "×" at bounding box center [725, 56] width 12 height 22
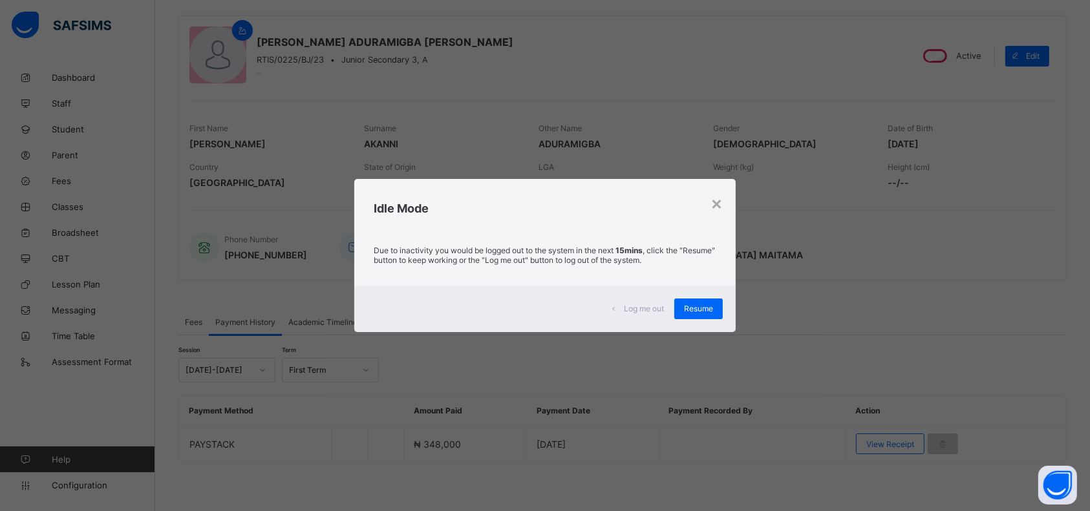
click at [708, 302] on div "Resume" at bounding box center [698, 309] width 48 height 21
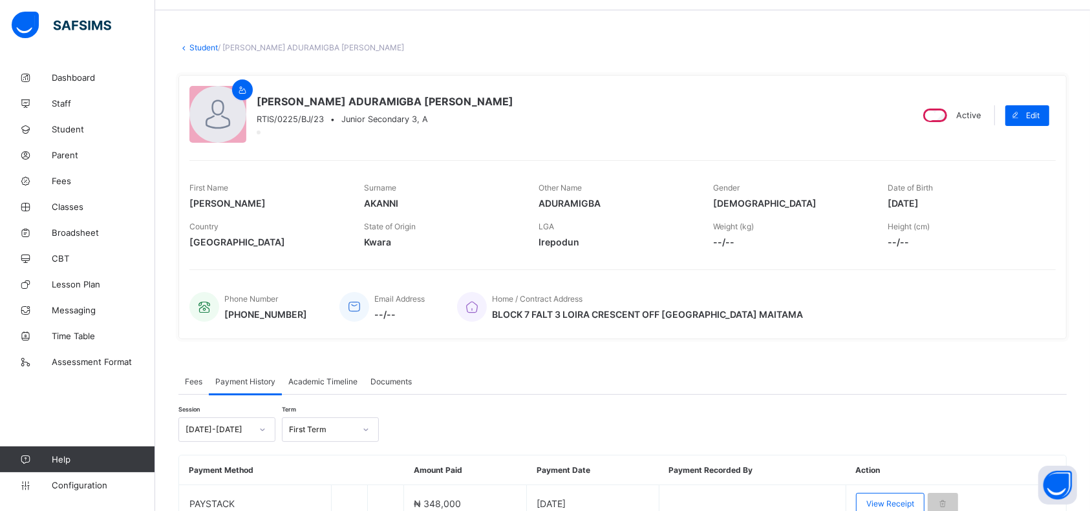
scroll to position [101, 0]
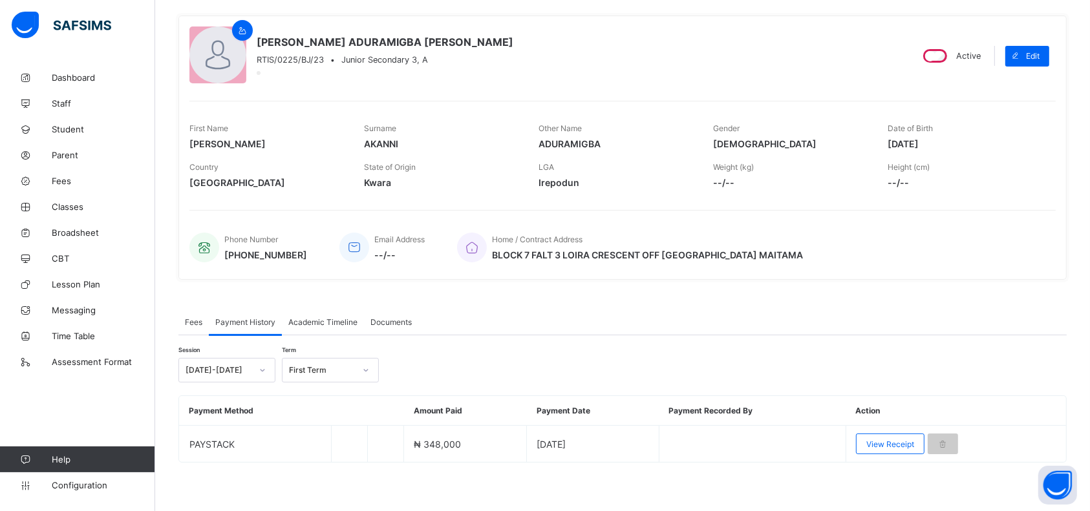
click at [195, 324] on div "Fees" at bounding box center [193, 322] width 30 height 26
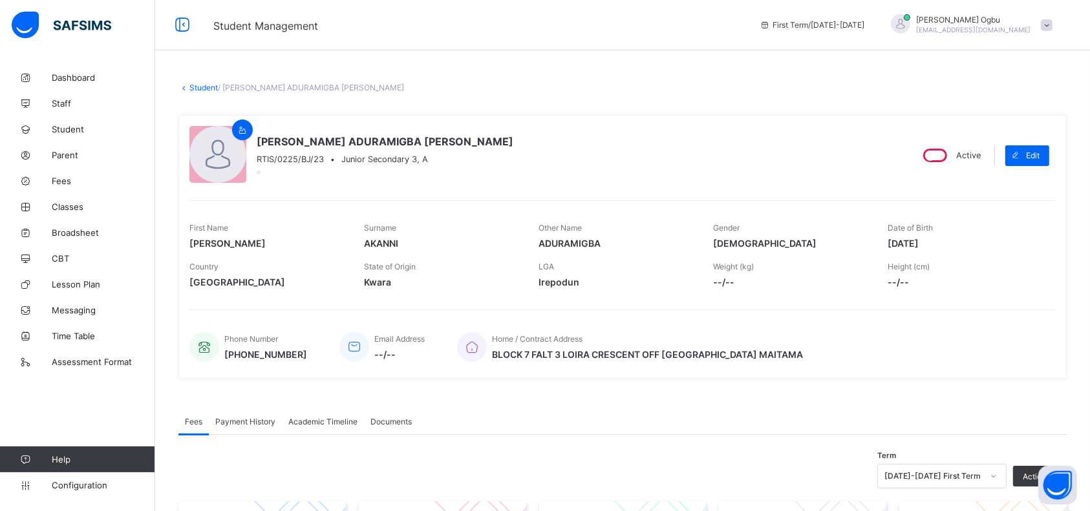
scroll to position [0, 0]
click at [68, 232] on span "Broadsheet" at bounding box center [103, 232] width 103 height 10
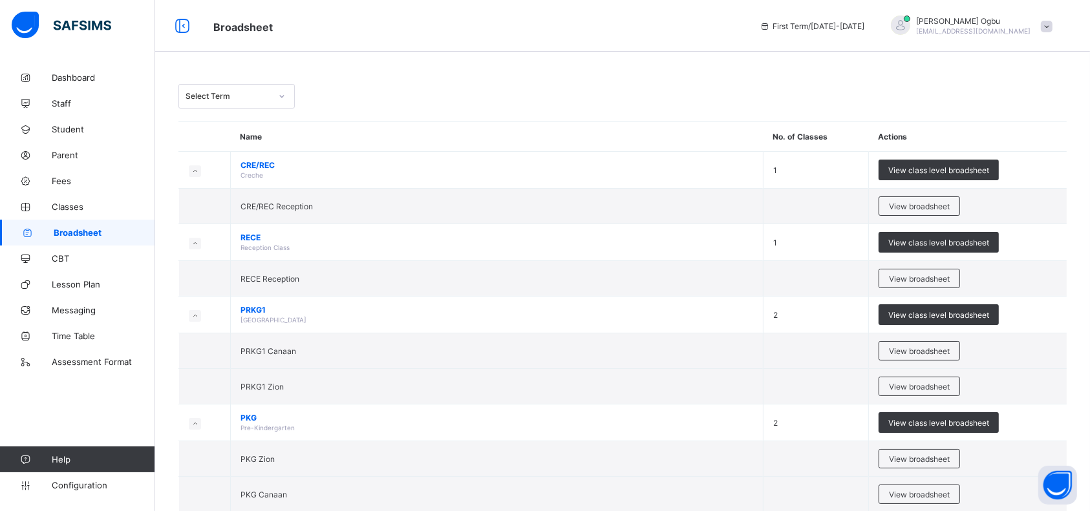
click at [63, 155] on span "Parent" at bounding box center [103, 155] width 103 height 10
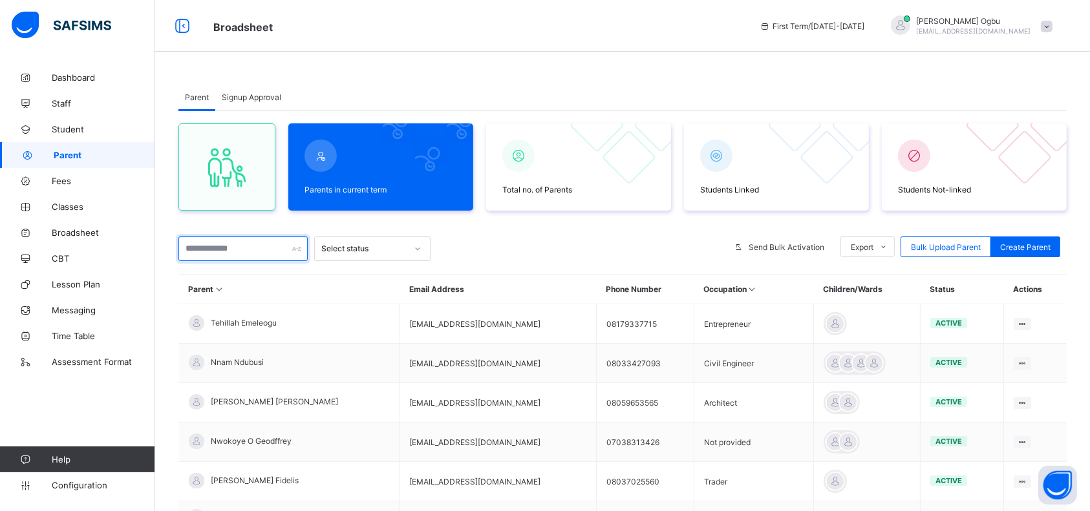
click at [200, 252] on div "Parents in current term Total no. of Parents Students Linked Students Not-linke…" at bounding box center [622, 435] width 888 height 648
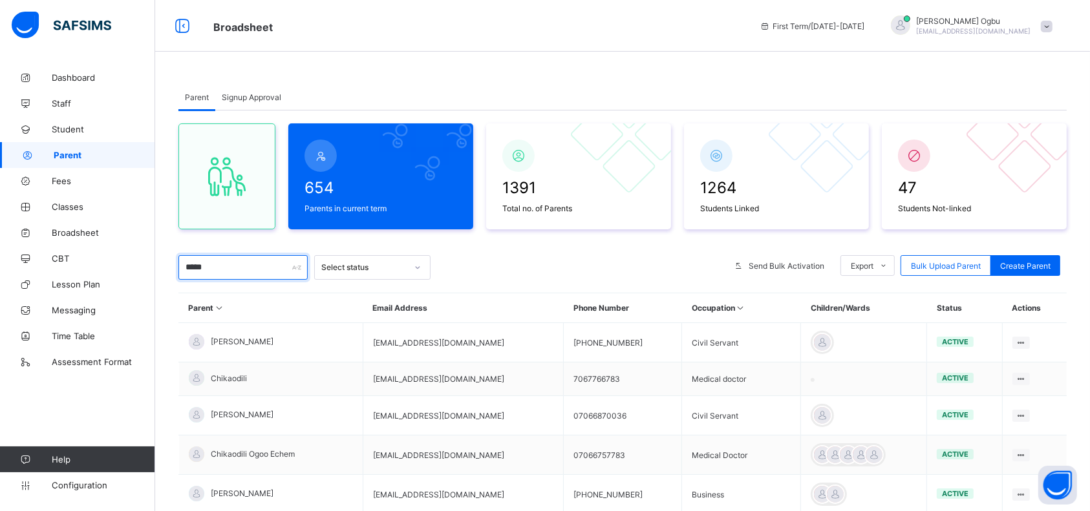
type input "*****"
click at [54, 379] on div "Dashboard Staff Student Parent Fees Classes Broadsheet CBT Lesson Plan Messagin…" at bounding box center [77, 281] width 155 height 459
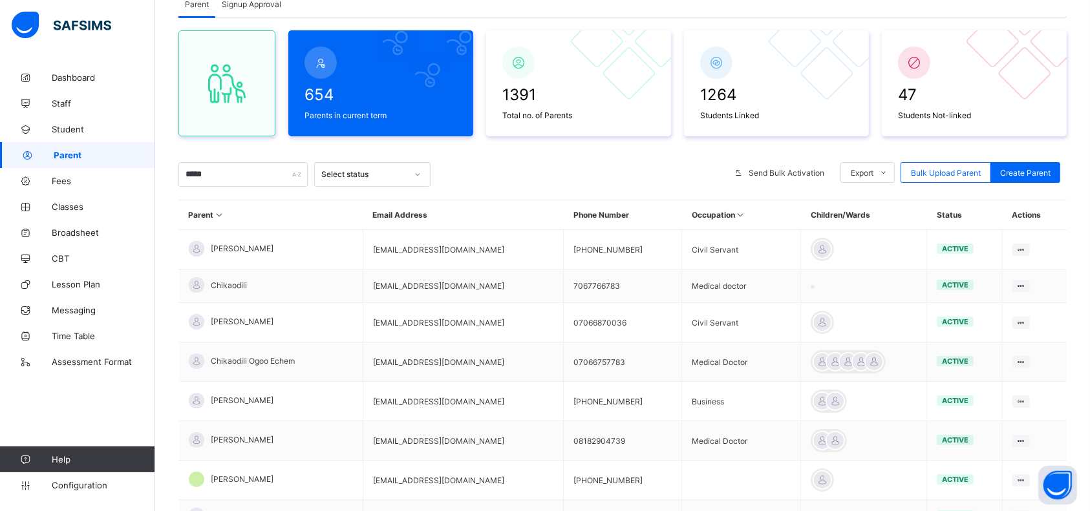
scroll to position [97, 0]
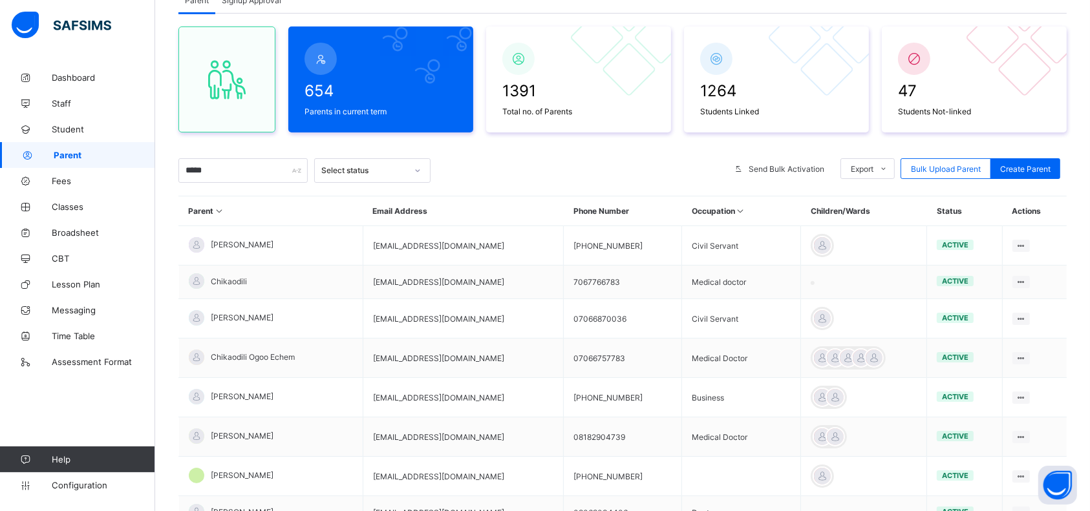
click at [0, 0] on div "Reset Password" at bounding box center [0, 0] width 0 height 0
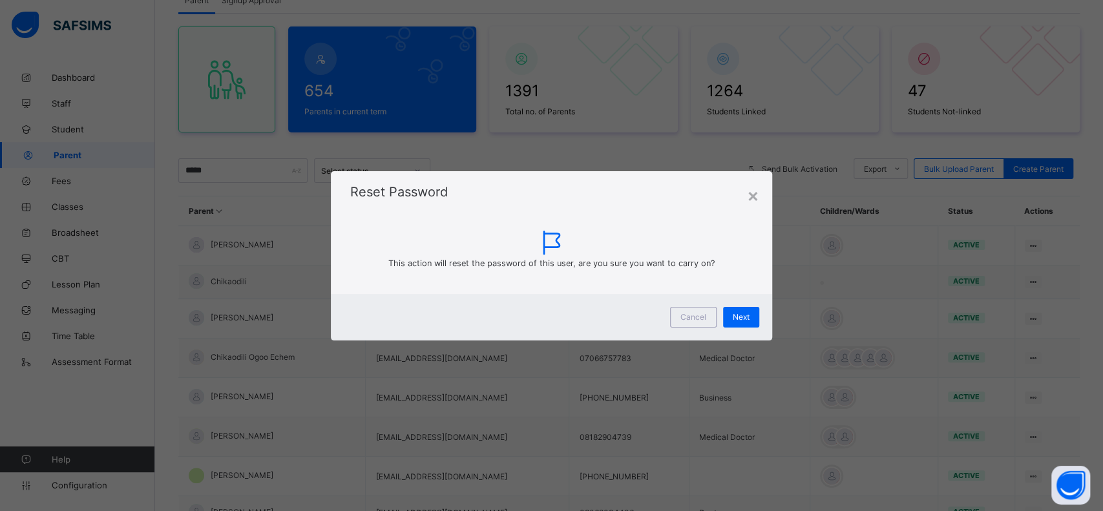
click at [733, 313] on span "Next" at bounding box center [741, 317] width 17 height 10
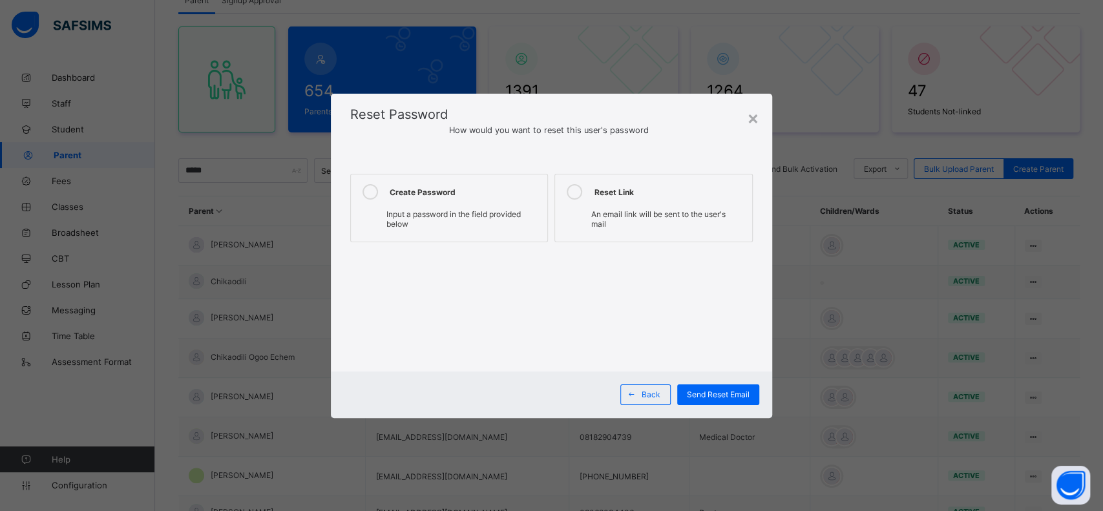
click at [399, 198] on div "Create Password" at bounding box center [465, 192] width 151 height 16
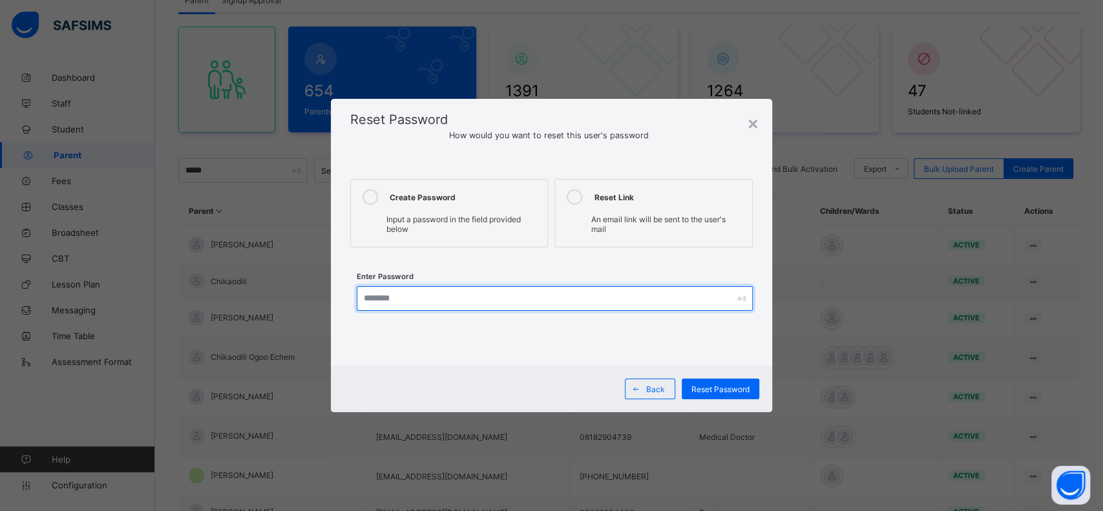
click at [380, 295] on input "text" at bounding box center [555, 298] width 396 height 25
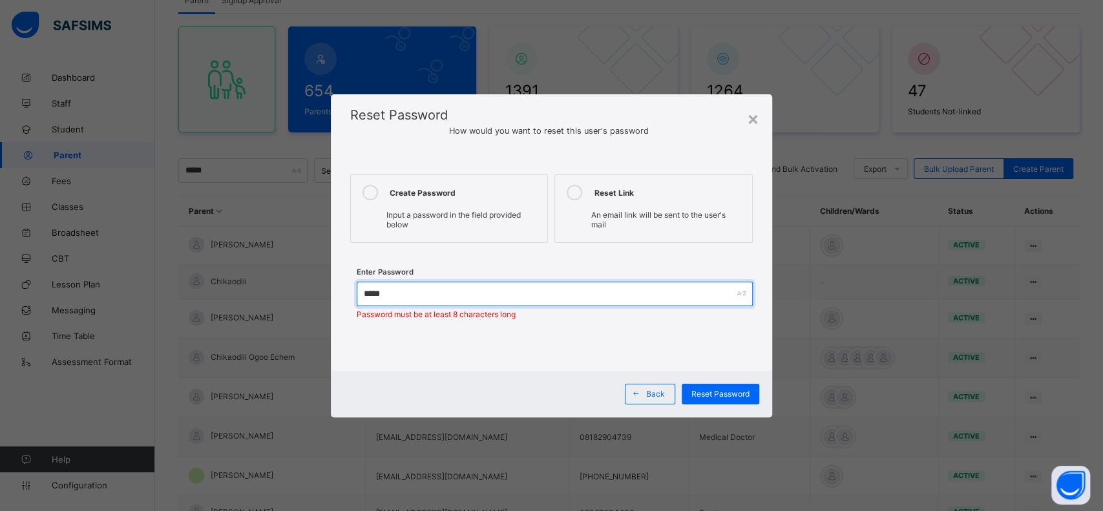
type input "*********"
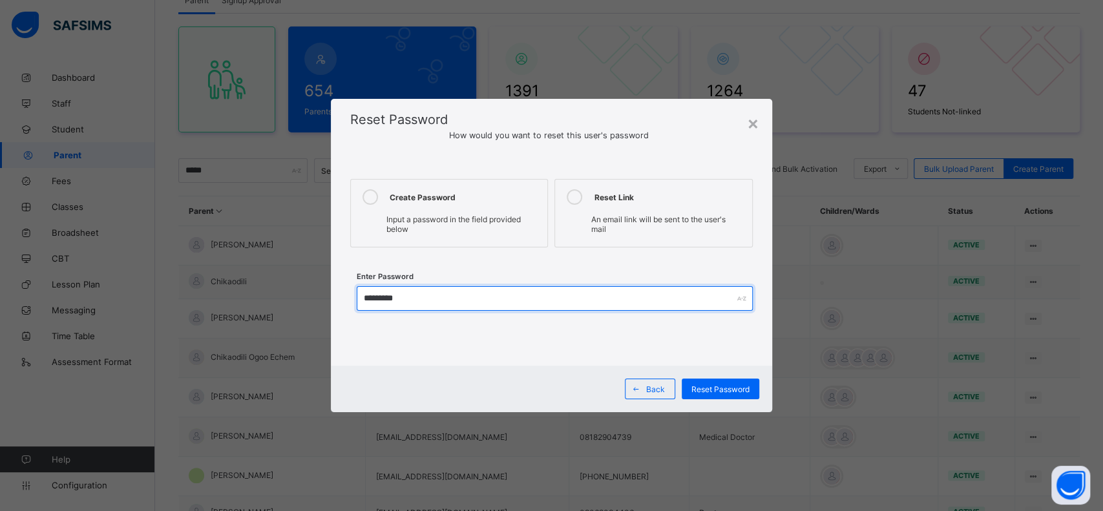
drag, startPoint x: 423, startPoint y: 293, endPoint x: 341, endPoint y: 308, distance: 82.8
click at [341, 308] on div "Create Password Input a password in the field provided below Reset Link An emai…" at bounding box center [551, 259] width 441 height 213
click at [470, 308] on input "*********" at bounding box center [555, 298] width 396 height 25
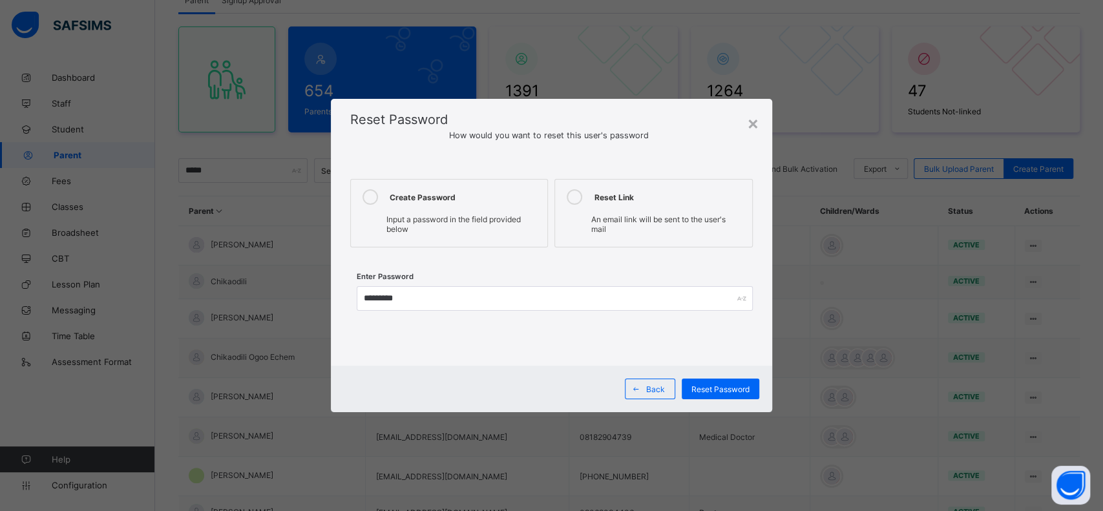
click at [721, 385] on span "Reset Password" at bounding box center [721, 390] width 58 height 10
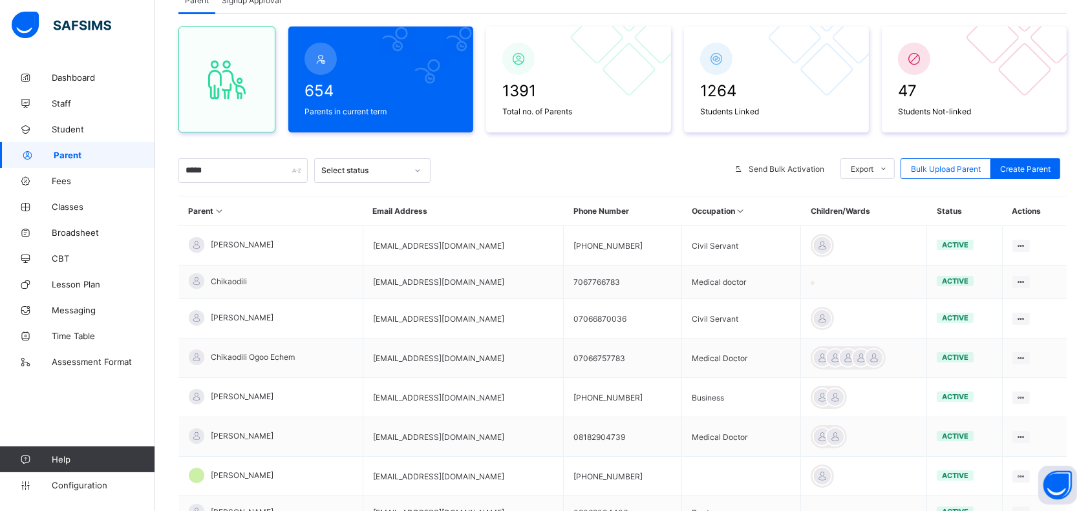
drag, startPoint x: 507, startPoint y: 396, endPoint x: 394, endPoint y: 408, distance: 113.8
click at [394, 408] on tr "Chika Agudosi chikaenekwe@yahoo.com +2347039995479 Business active Edit Parent …" at bounding box center [623, 397] width 888 height 39
copy tr "chikaenekwe@yahoo.com"
click at [71, 234] on span "Broadsheet" at bounding box center [103, 232] width 103 height 10
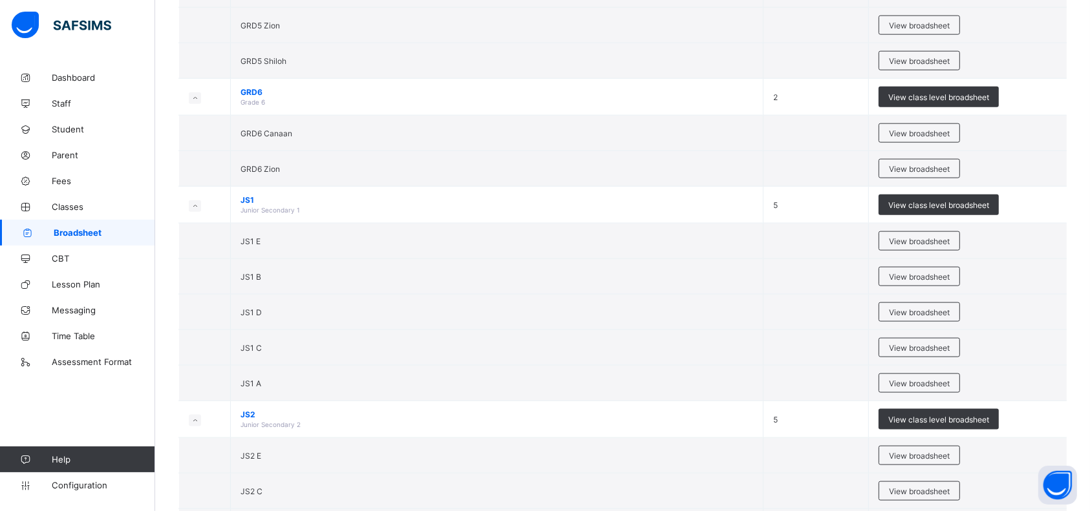
scroll to position [1619, 0]
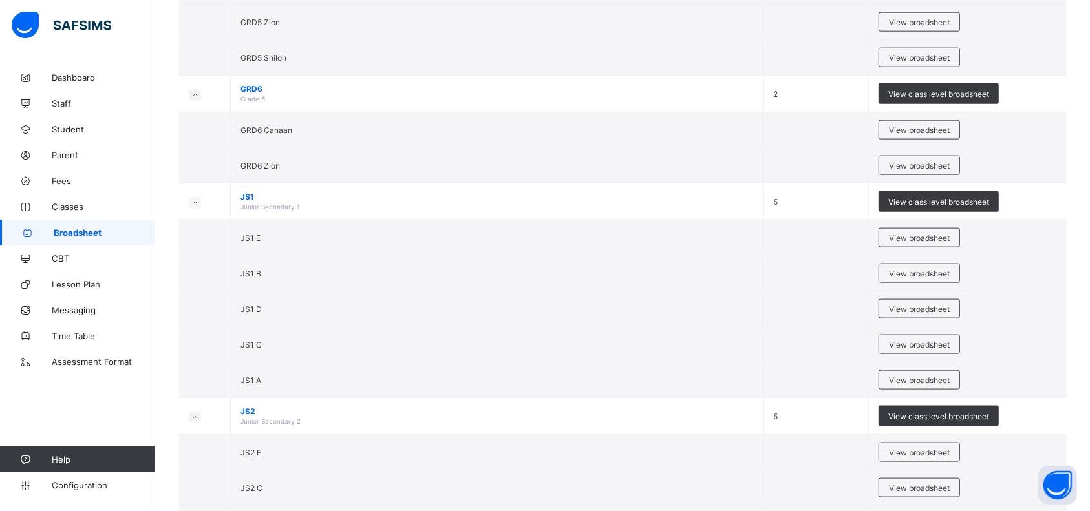
click at [925, 269] on span "View broadsheet" at bounding box center [919, 274] width 61 height 10
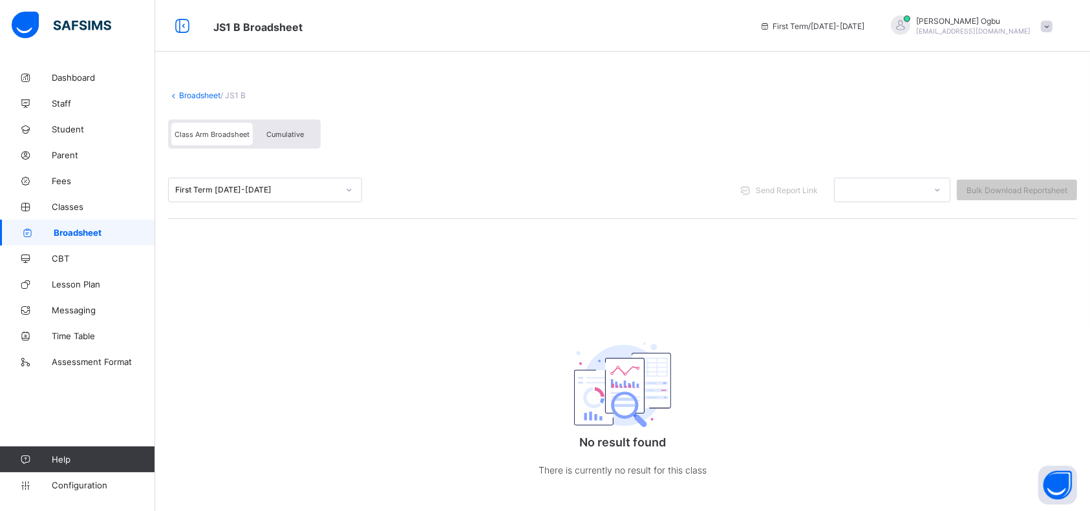
click at [61, 155] on span "Parent" at bounding box center [103, 155] width 103 height 10
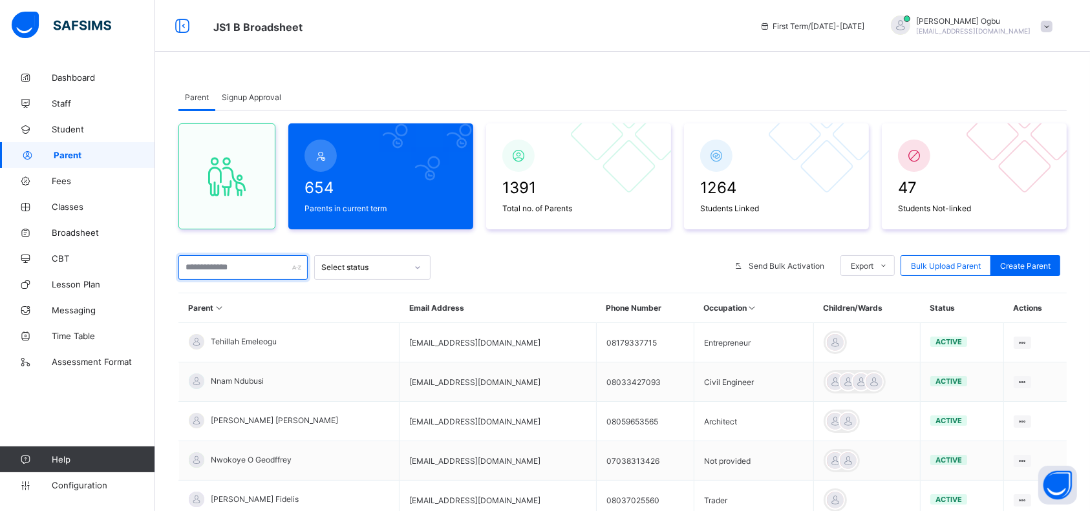
click at [218, 264] on input "text" at bounding box center [242, 267] width 129 height 25
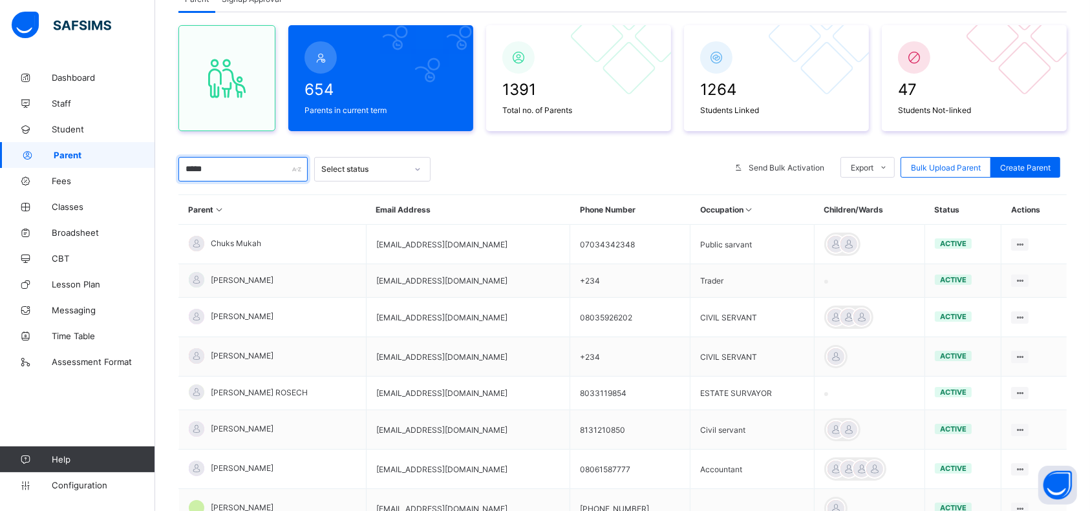
scroll to position [106, 0]
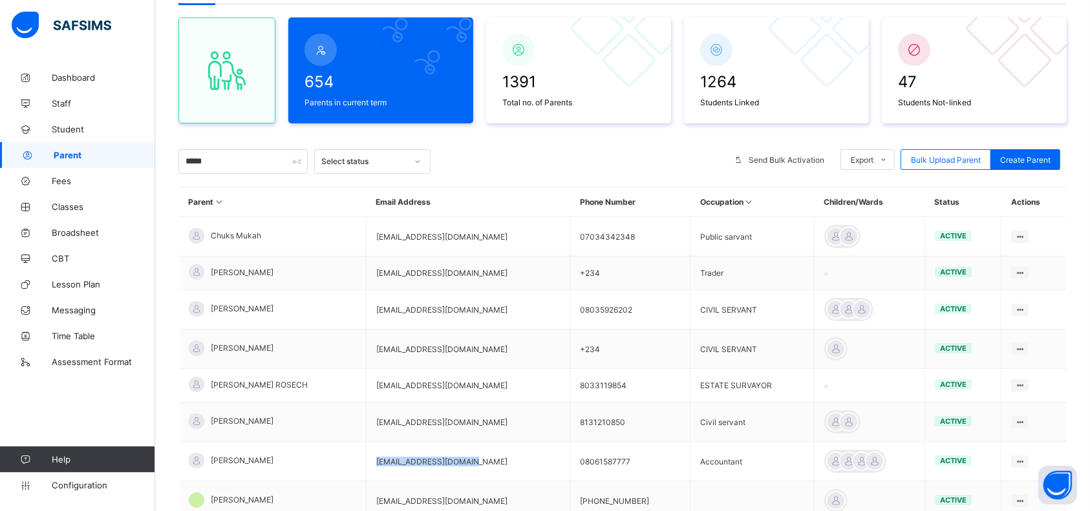
drag, startPoint x: 508, startPoint y: 458, endPoint x: 398, endPoint y: 449, distance: 110.2
click at [398, 449] on td "ajuibechinwe@gmail.com" at bounding box center [468, 461] width 204 height 39
copy td "ajuibechinwe@gmail.com"
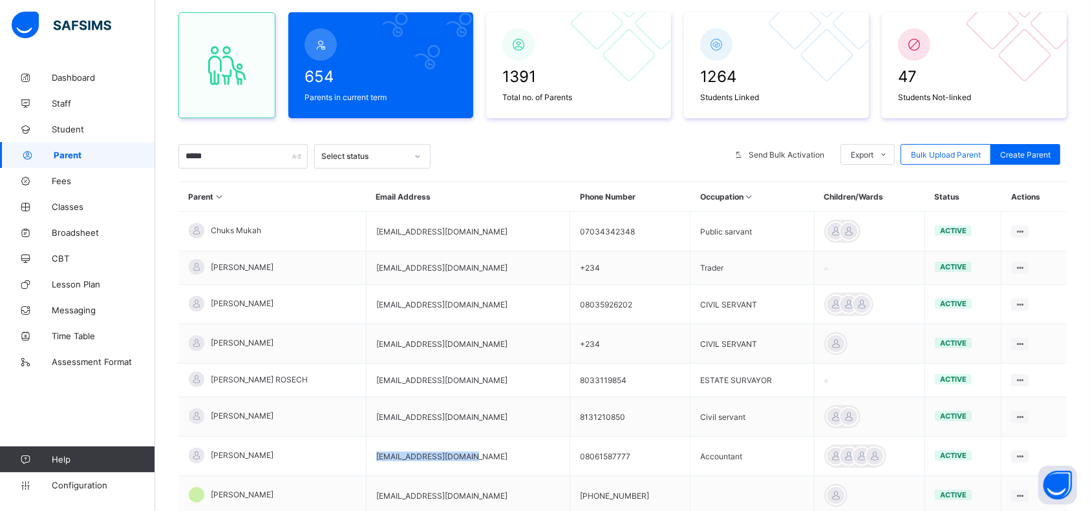
scroll to position [0, 0]
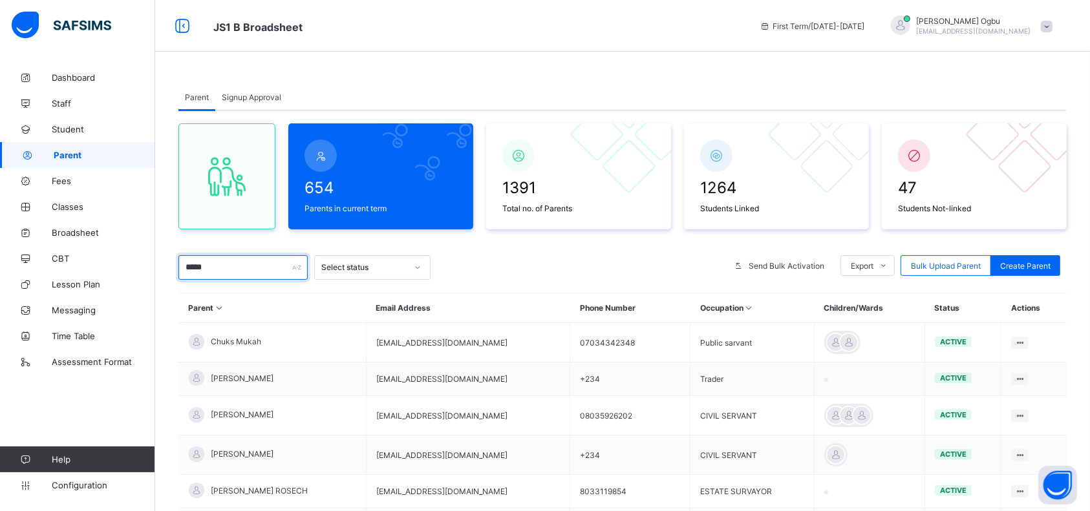
click at [256, 268] on input "*****" at bounding box center [242, 267] width 129 height 25
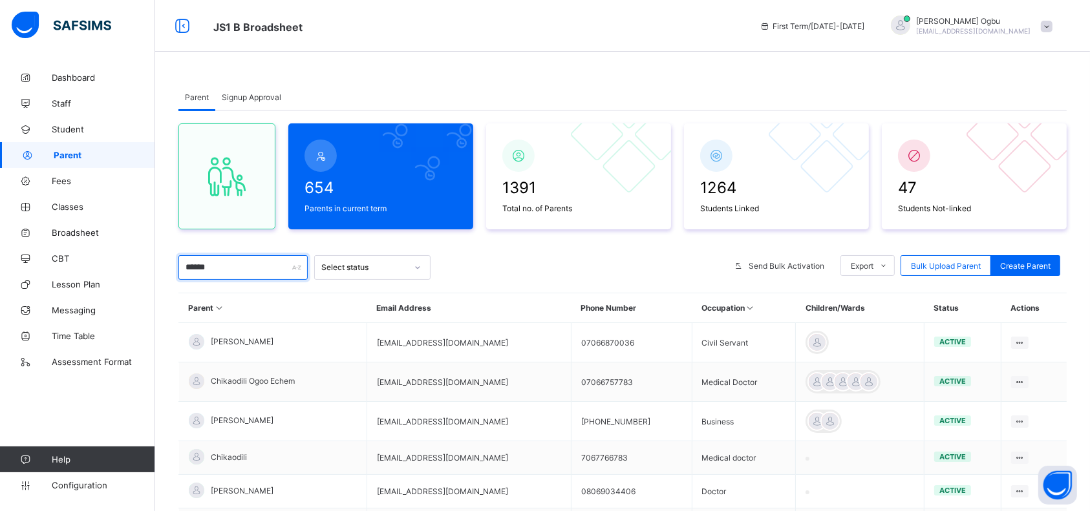
type input "******"
drag, startPoint x: 520, startPoint y: 421, endPoint x: 418, endPoint y: 420, distance: 101.5
click at [418, 420] on td "chikaenekwe@yahoo.com" at bounding box center [468, 421] width 204 height 39
copy td "chikaenekwe@yahoo.com"
